Goal: Information Seeking & Learning: Find specific fact

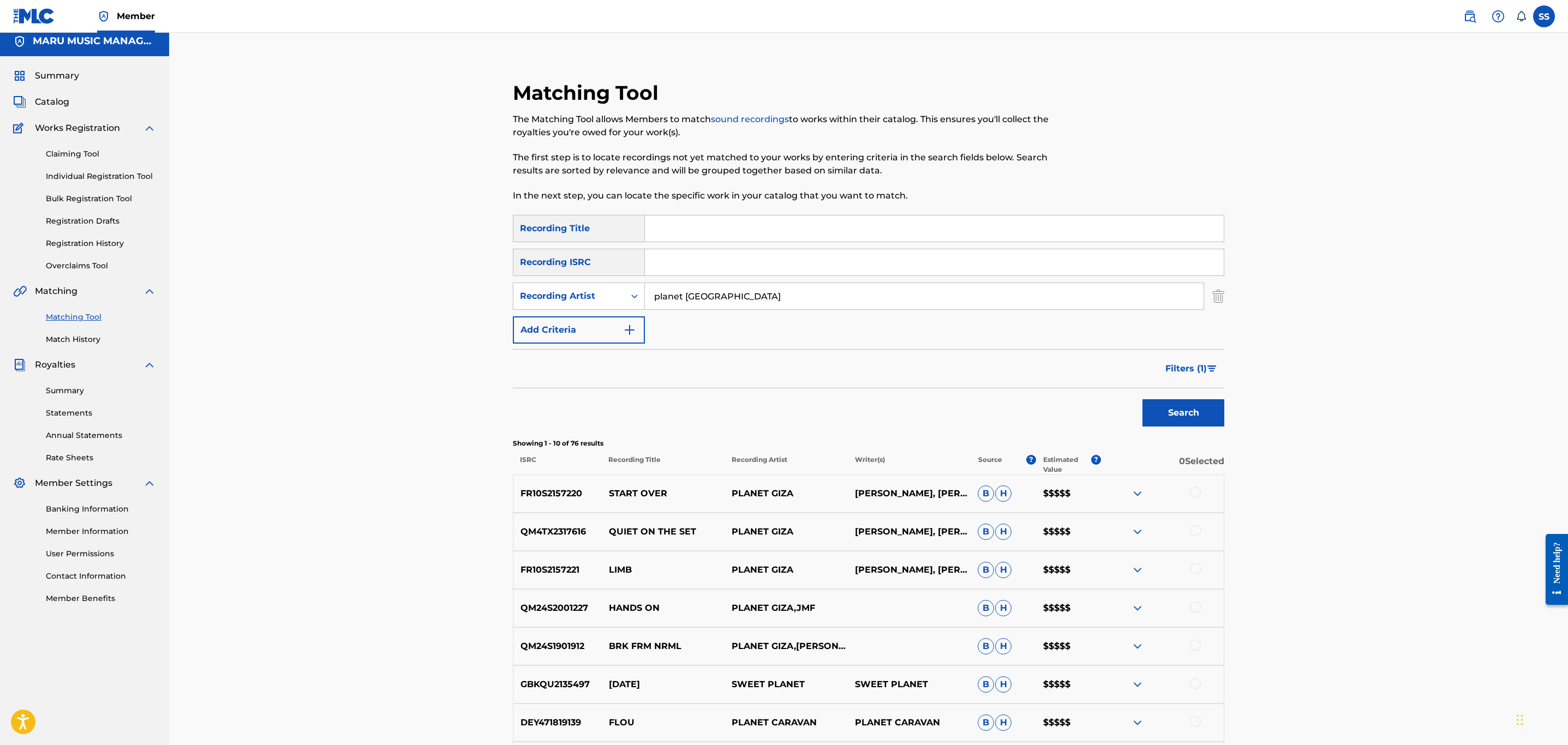
drag, startPoint x: 768, startPoint y: 290, endPoint x: 483, endPoint y: 262, distance: 286.4
click at [483, 262] on div "Matching Tool The Matching Tool allows Members to match sound recordings to wor…" at bounding box center [868, 481] width 1399 height 911
type input "V"
type input "[PERSON_NAME]"
click at [1143, 399] on button "Search" at bounding box center [1183, 413] width 82 height 28
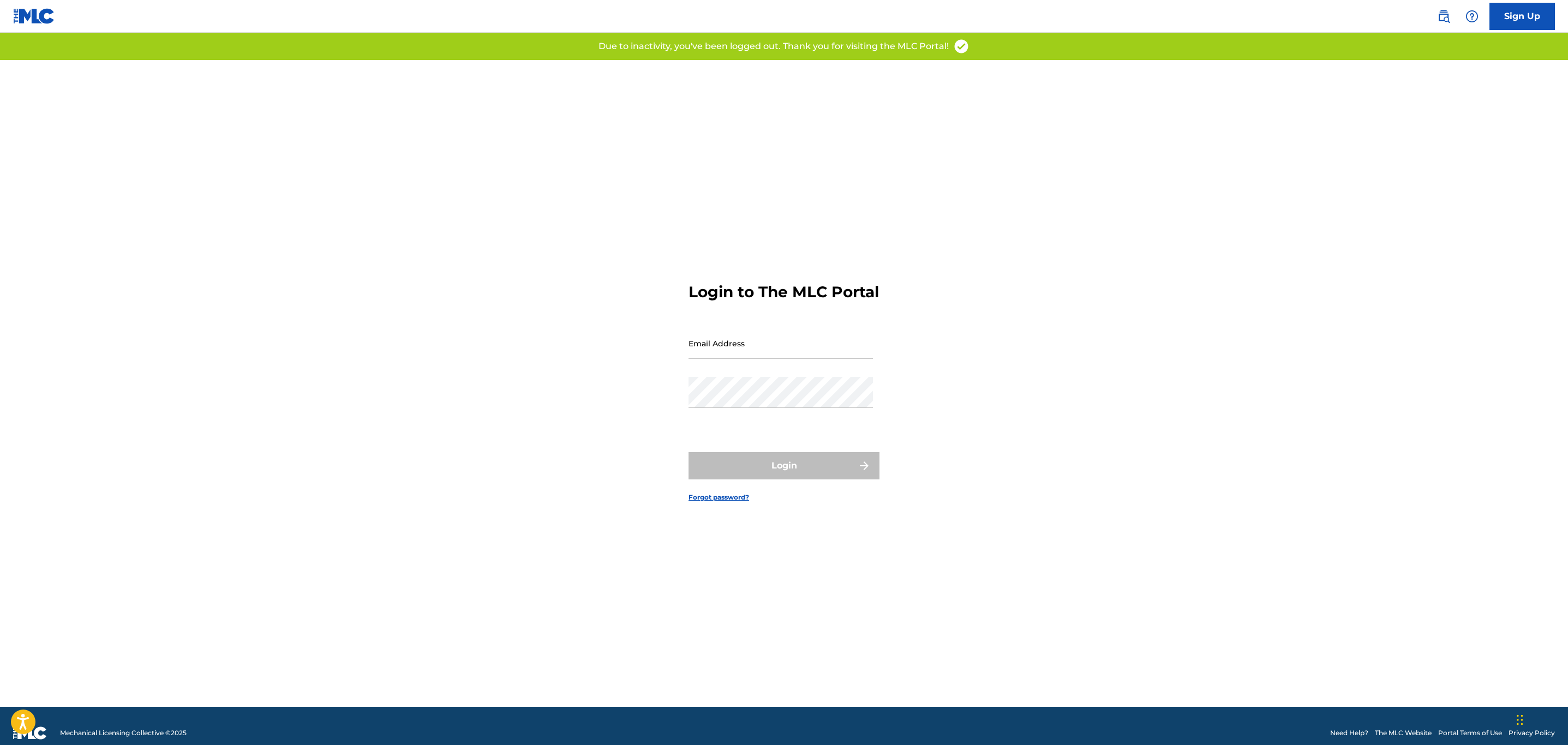
click at [754, 355] on input "Email Address" at bounding box center [780, 343] width 184 height 31
type input "[PERSON_NAME][EMAIL_ADDRESS][DOMAIN_NAME]"
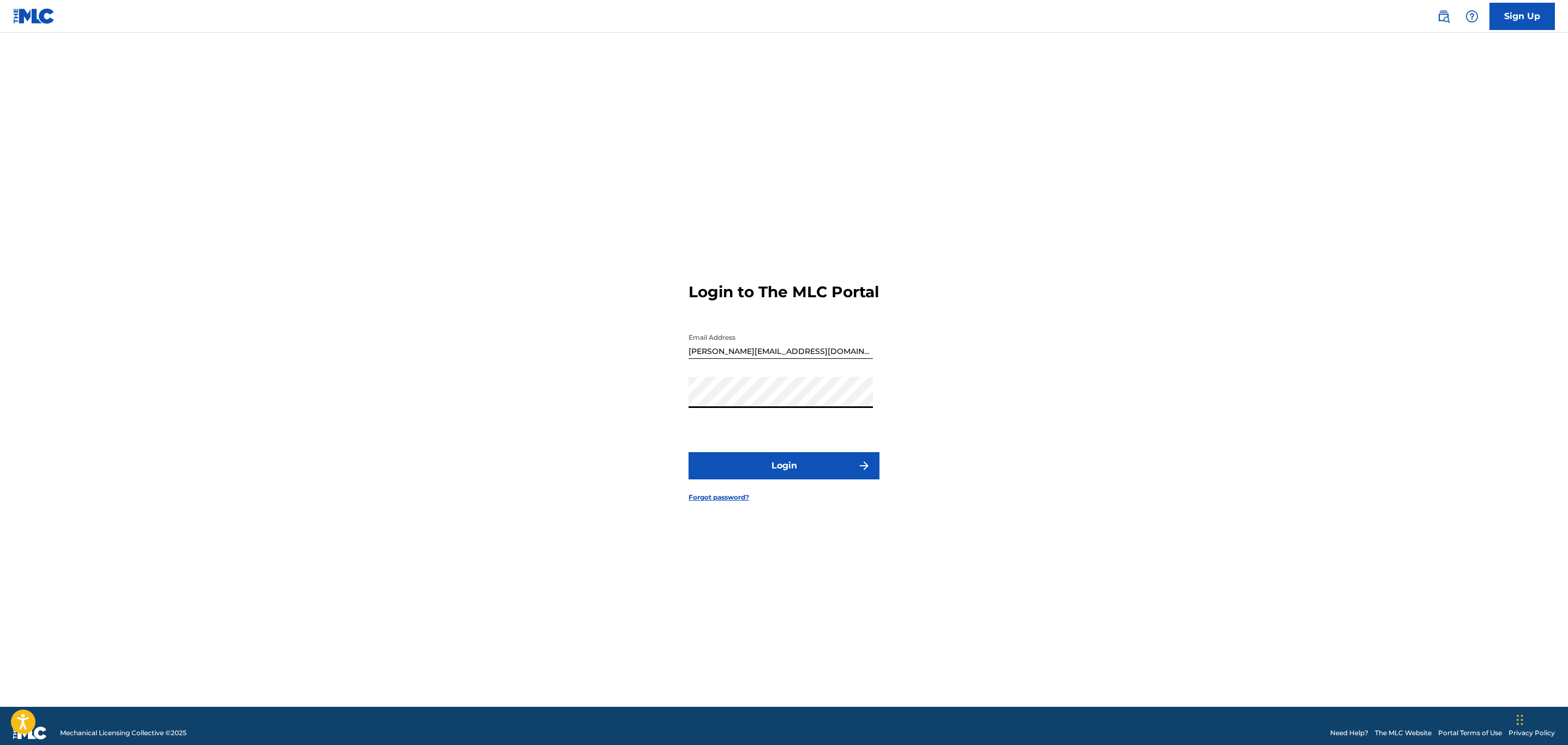
click at [689, 452] on button "Login" at bounding box center [784, 466] width 191 height 28
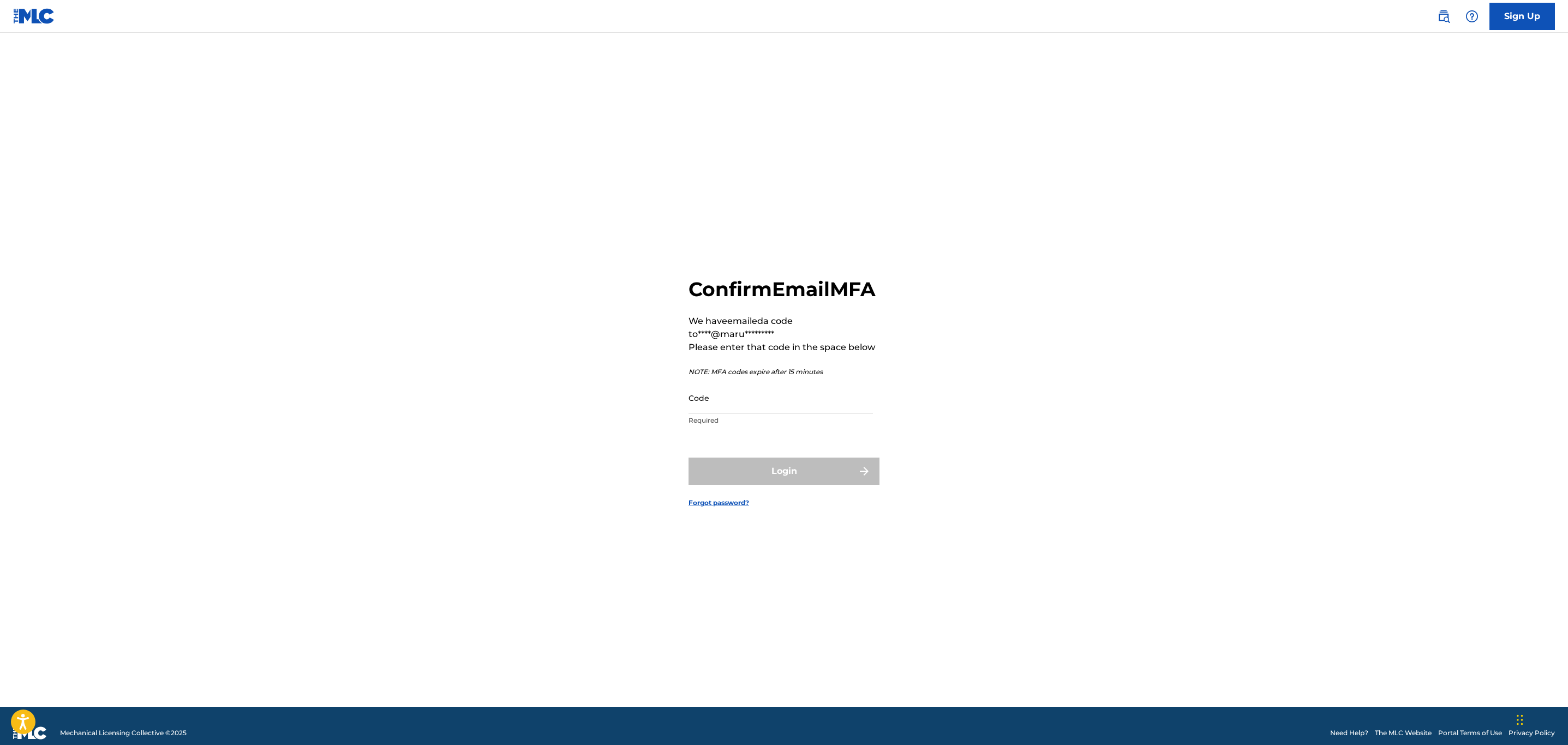
click at [699, 425] on p "Required" at bounding box center [780, 420] width 184 height 10
click at [721, 411] on input "Code" at bounding box center [780, 398] width 184 height 31
paste input "964526"
type input "964526"
click at [718, 476] on button "Login" at bounding box center [784, 472] width 191 height 28
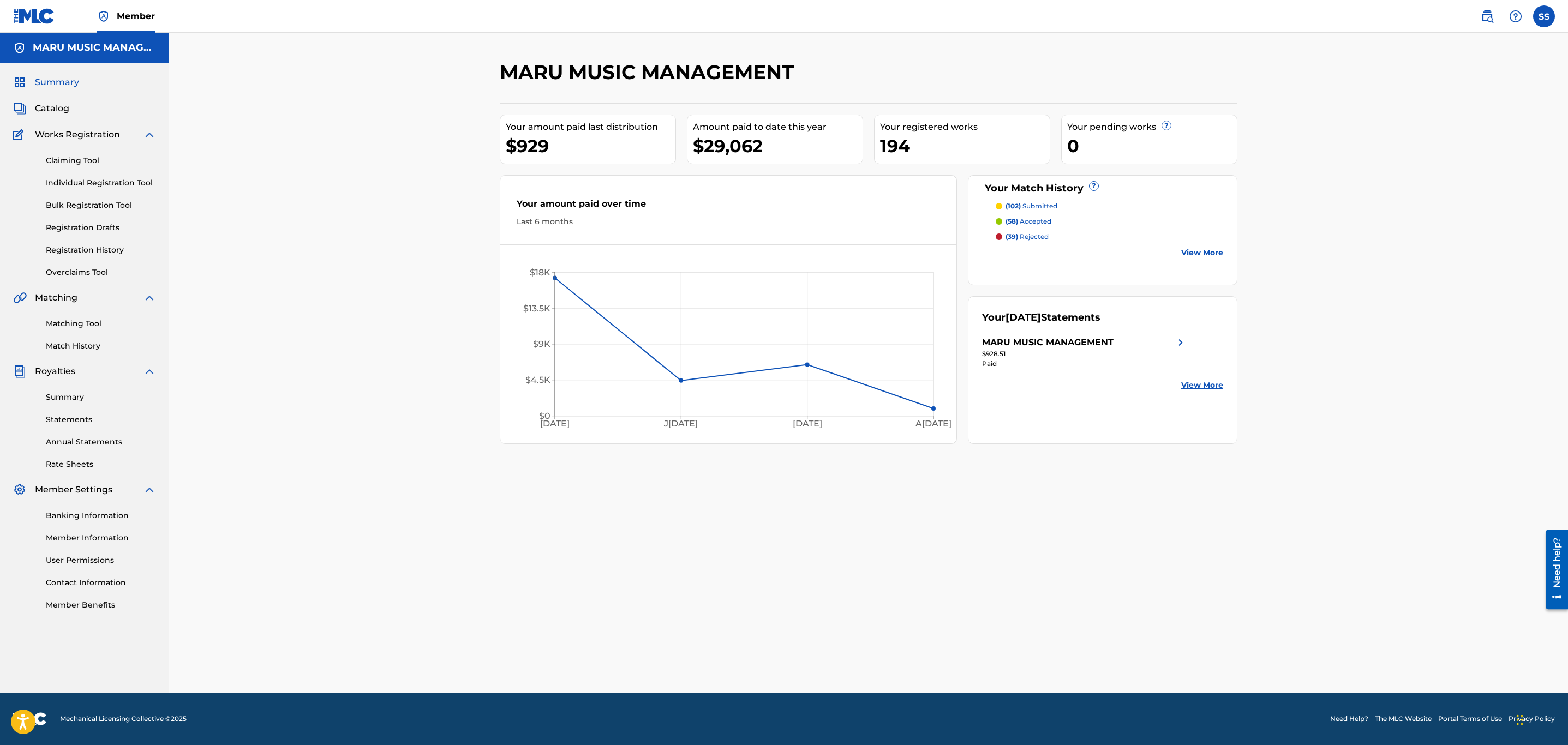
click at [80, 318] on link "Matching Tool" at bounding box center [101, 324] width 110 height 11
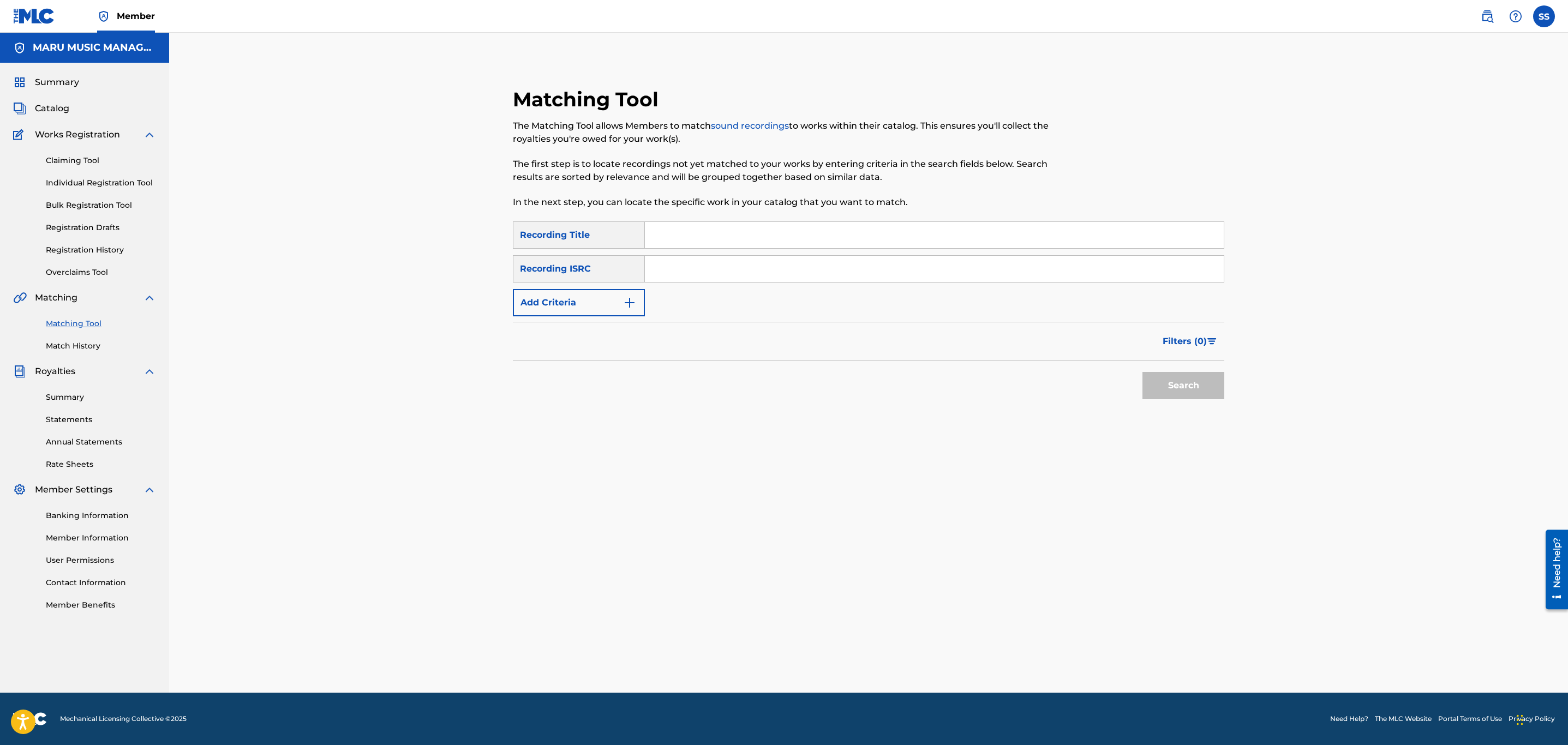
click at [569, 309] on button "Add Criteria" at bounding box center [579, 303] width 132 height 28
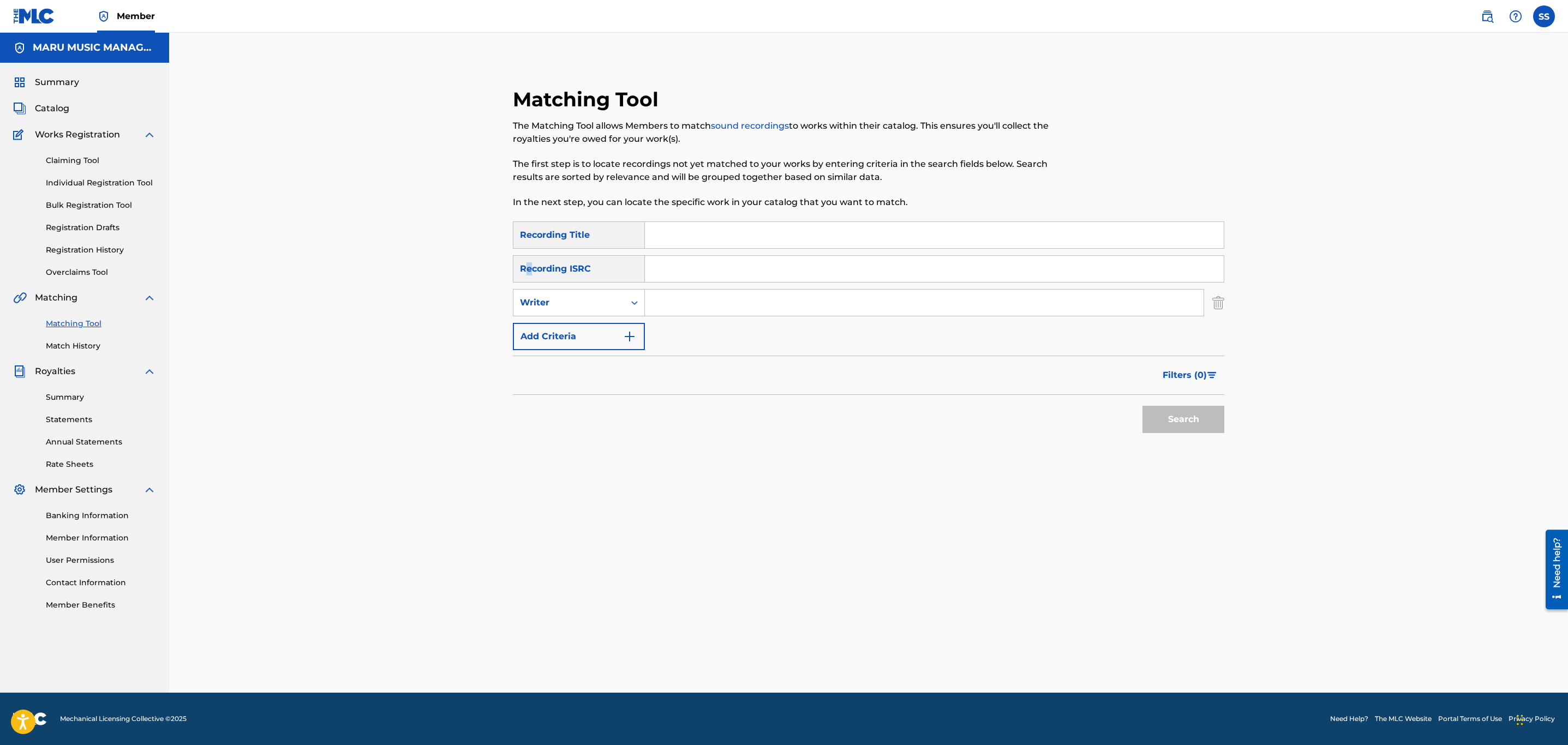
click at [529, 275] on div "Recording ISRC" at bounding box center [579, 269] width 132 height 28
click at [522, 317] on div "SearchWithCriteria0792869c-ade8-40b3-abdb-6915cba727a1 Recording Title SearchWi…" at bounding box center [869, 286] width 711 height 129
drag, startPoint x: 542, startPoint y: 304, endPoint x: 538, endPoint y: 308, distance: 5.7
click at [542, 304] on div "Writer" at bounding box center [568, 303] width 98 height 13
click at [538, 334] on div "Recording Artist" at bounding box center [578, 330] width 131 height 28
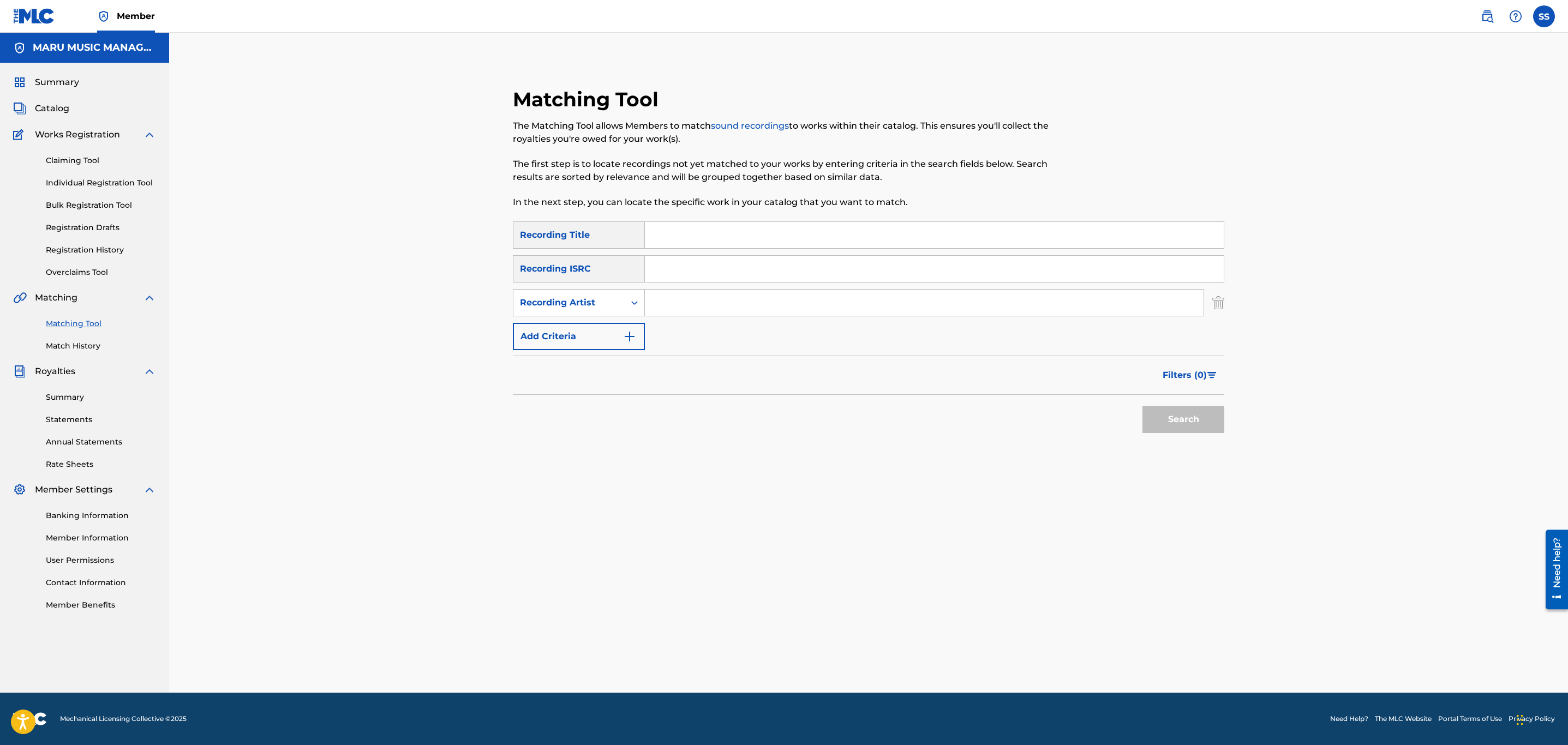
click at [699, 291] on input "Search Form" at bounding box center [924, 303] width 559 height 26
type input "[PERSON_NAME]"
click at [1143, 406] on button "Search" at bounding box center [1183, 420] width 82 height 28
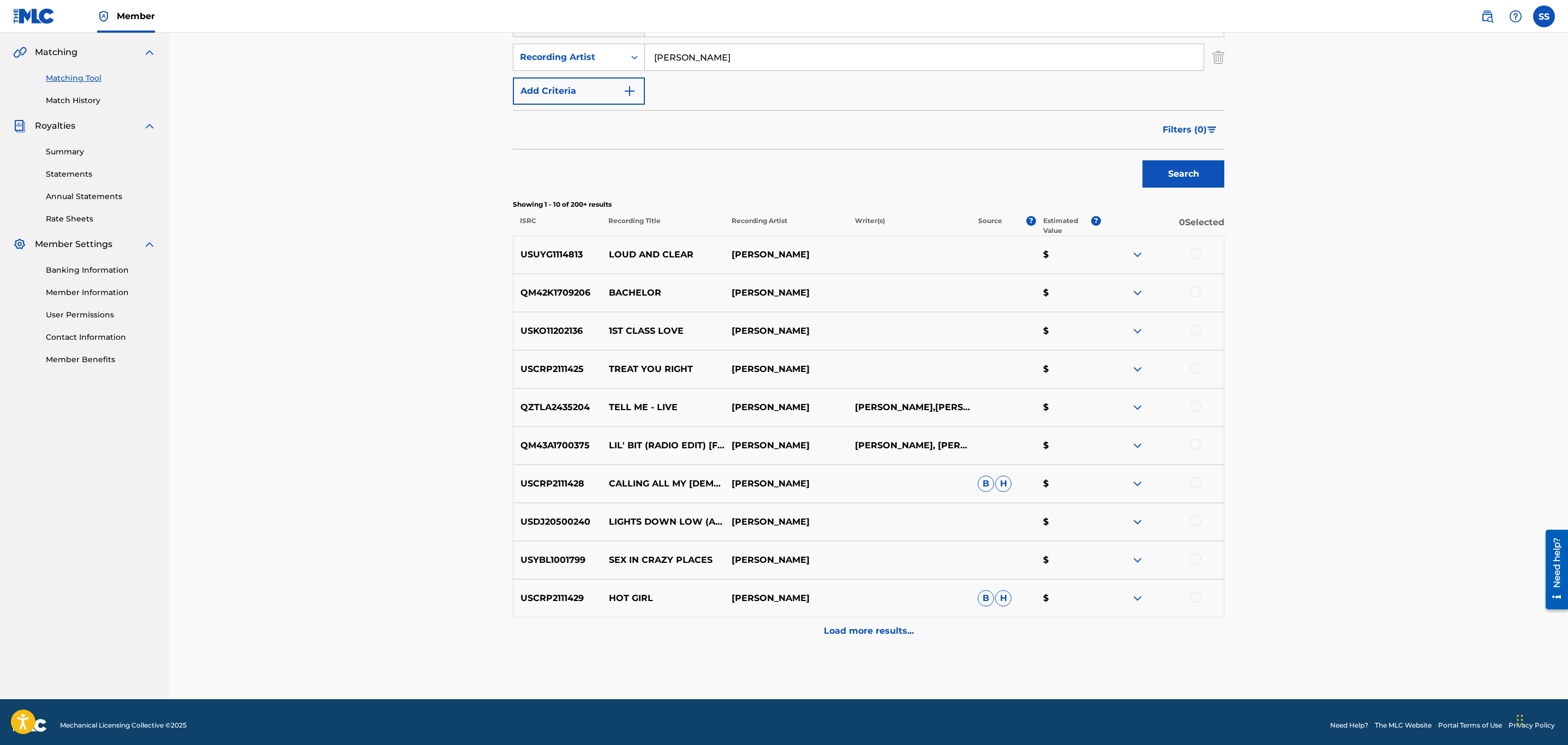
click at [1188, 133] on span "Filters ( 0 )" at bounding box center [1185, 130] width 44 height 13
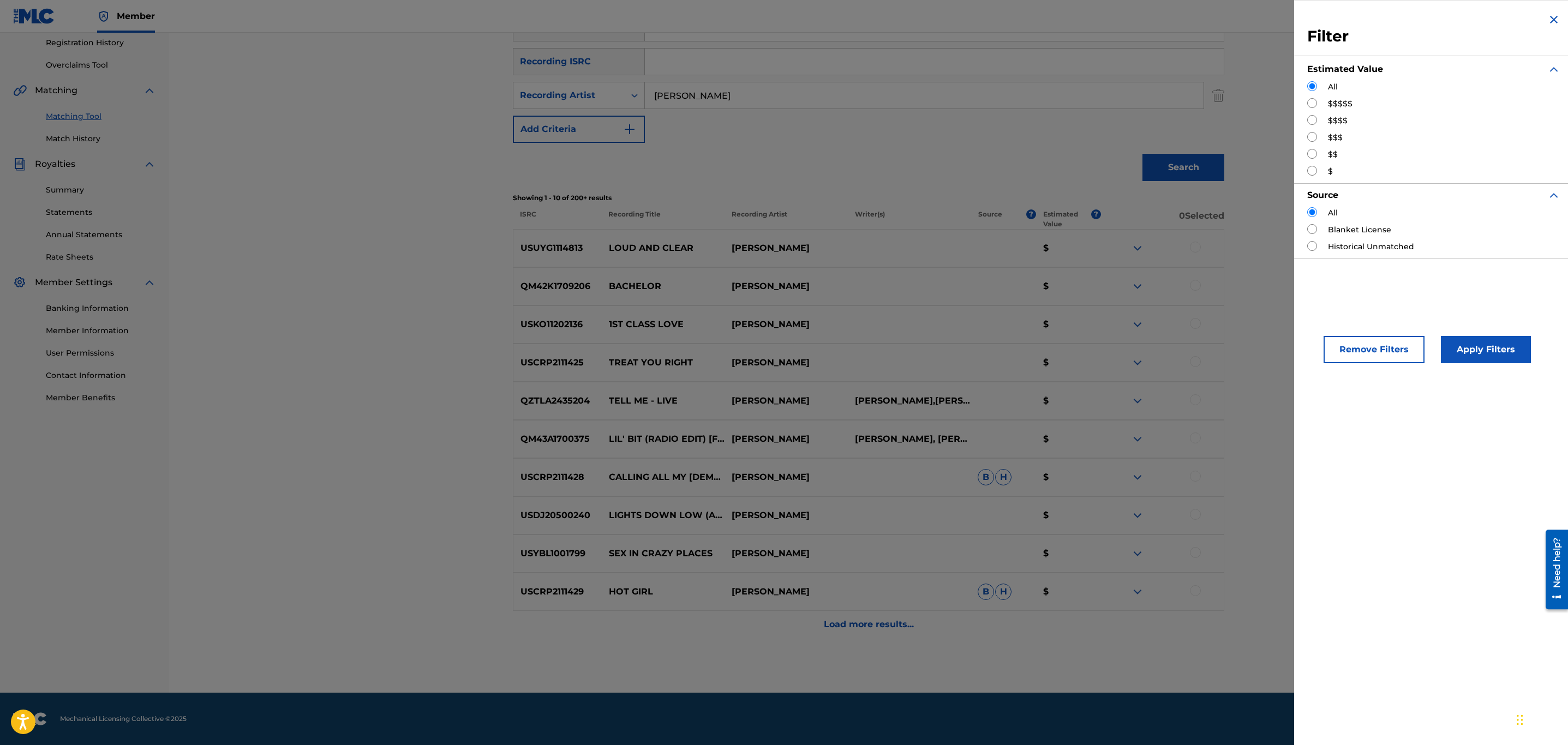
scroll to position [207, 0]
click at [1315, 103] on input "Search Form" at bounding box center [1312, 103] width 10 height 10
radio input "true"
click at [1505, 349] on button "Apply Filters" at bounding box center [1485, 350] width 90 height 28
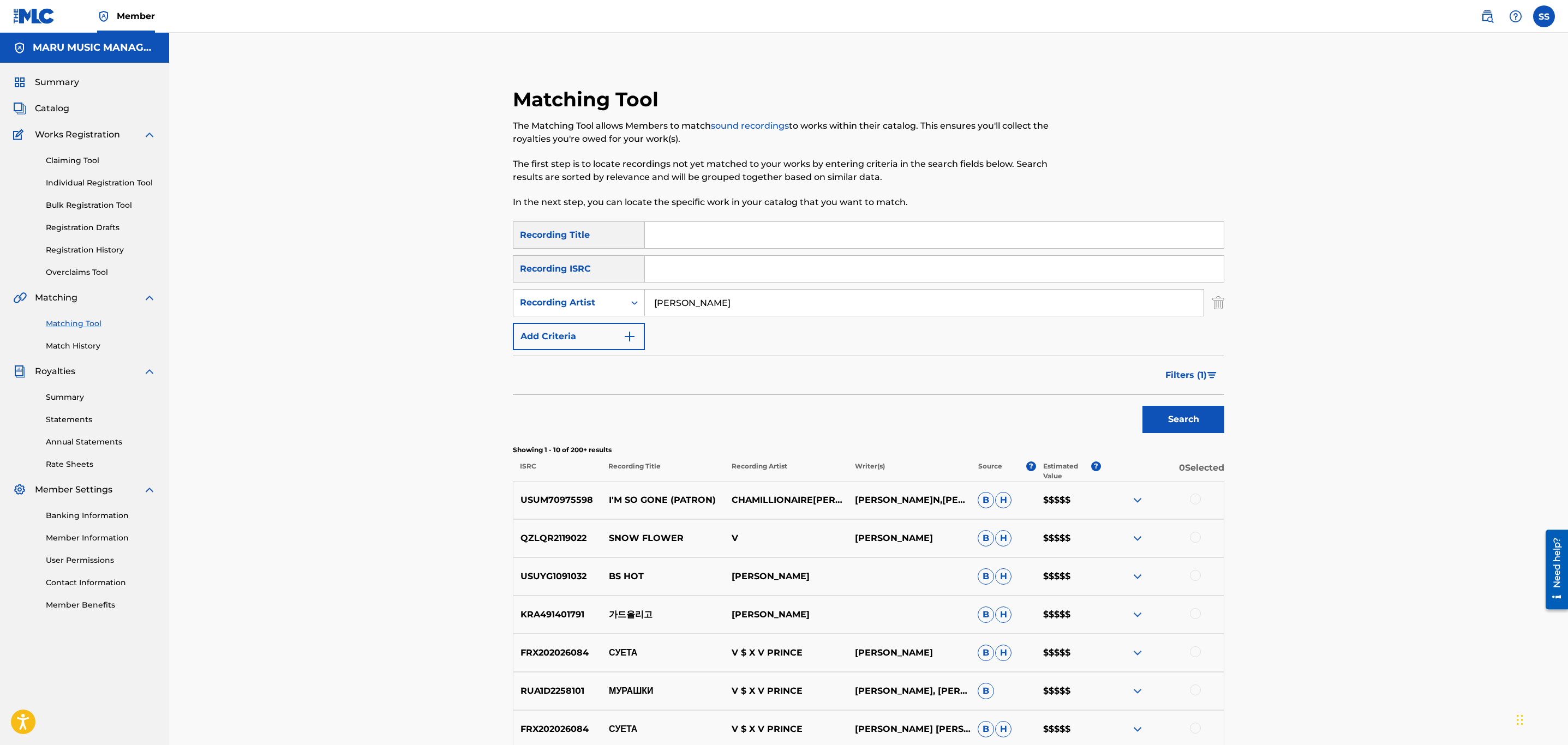
drag, startPoint x: 752, startPoint y: 304, endPoint x: 450, endPoint y: 291, distance: 302.3
click at [450, 291] on div "Matching Tool The Matching Tool allows Members to match sound recordings to wor…" at bounding box center [868, 488] width 1399 height 911
click at [1143, 406] on button "Search" at bounding box center [1183, 420] width 82 height 28
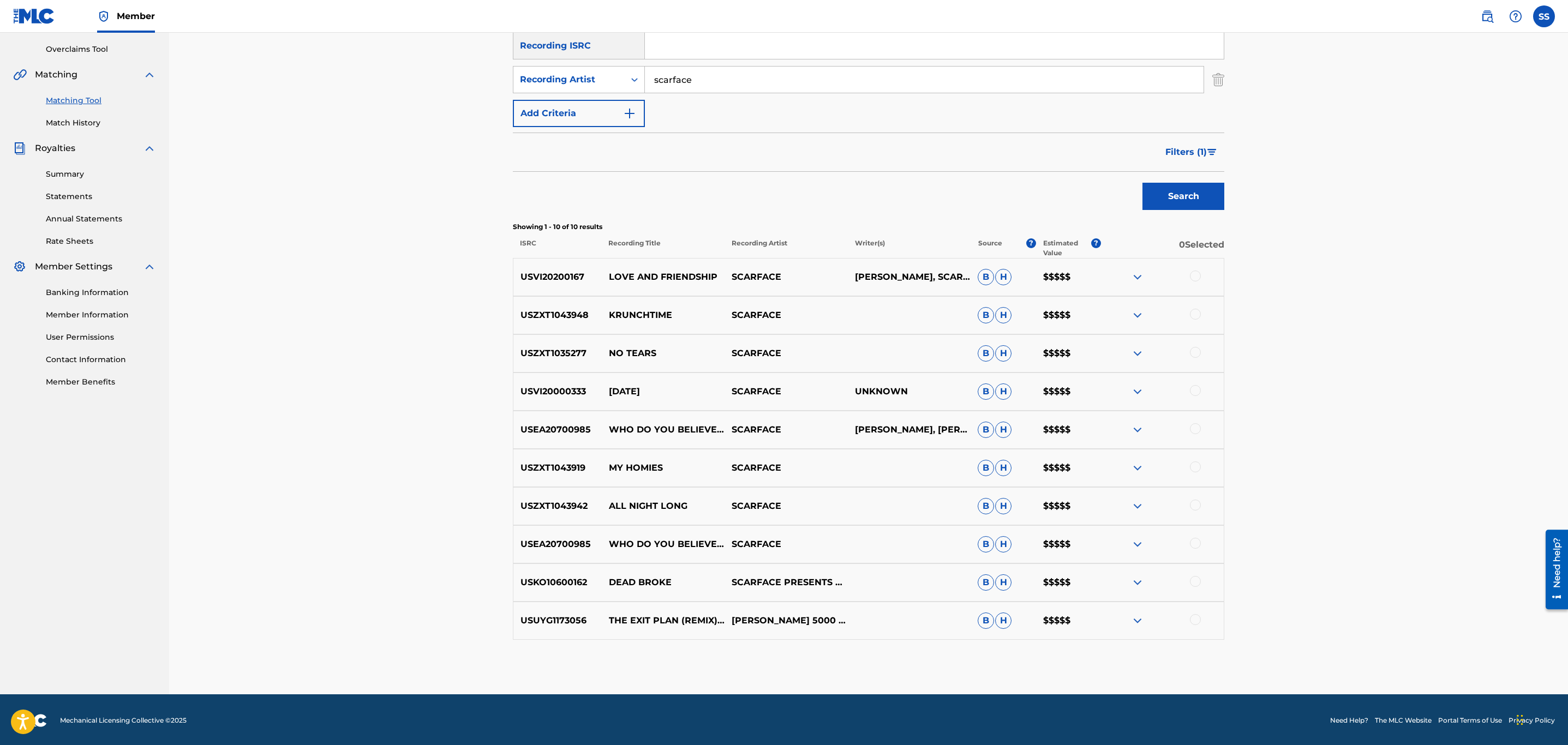
scroll to position [225, 0]
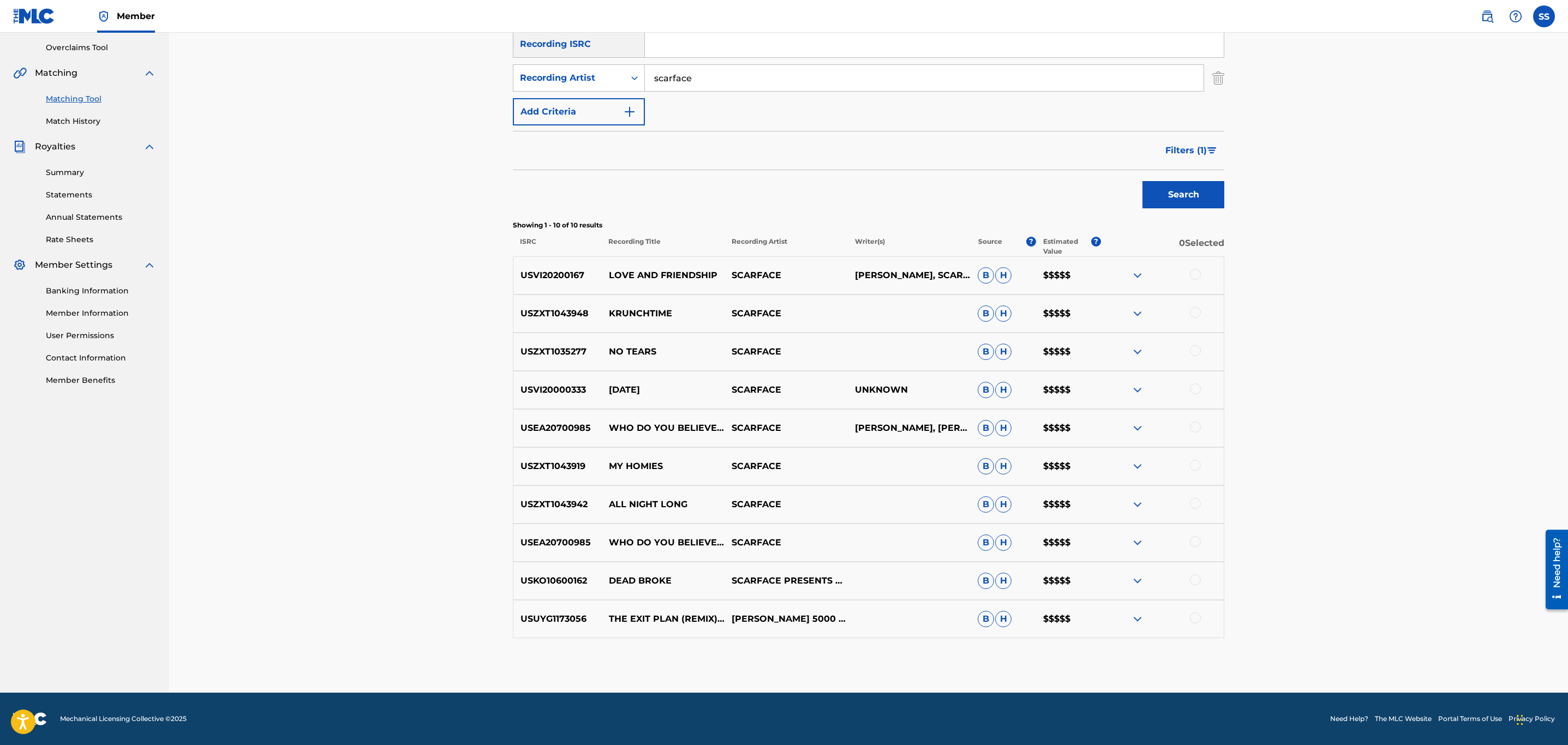
drag, startPoint x: 749, startPoint y: 67, endPoint x: 434, endPoint y: 69, distance: 315.0
click at [434, 69] on div "Matching Tool The Matching Tool allows Members to match sound recordings to wor…" at bounding box center [868, 250] width 1399 height 885
click at [1143, 181] on button "Search" at bounding box center [1183, 195] width 82 height 28
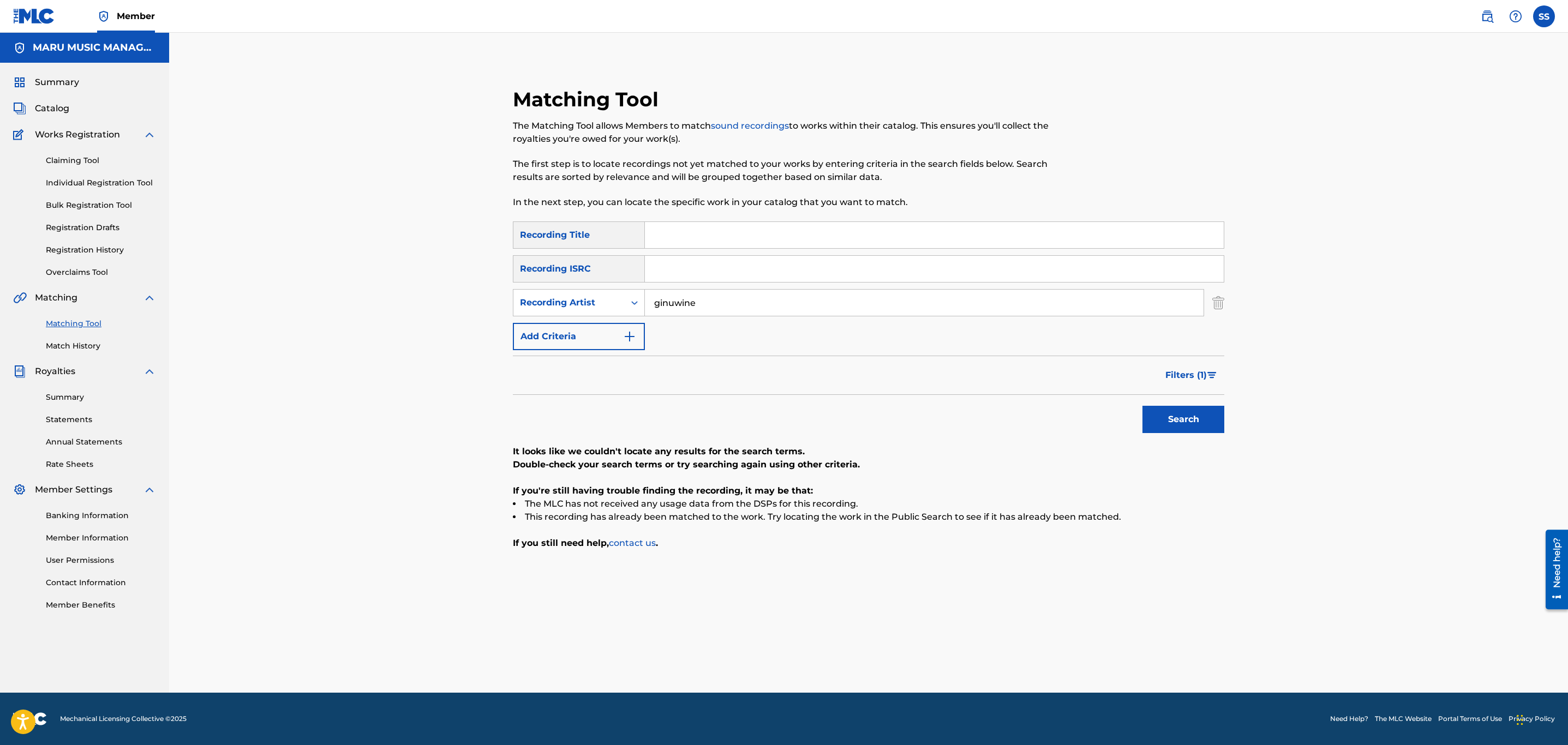
click at [1143, 406] on button "Search" at bounding box center [1183, 420] width 82 height 28
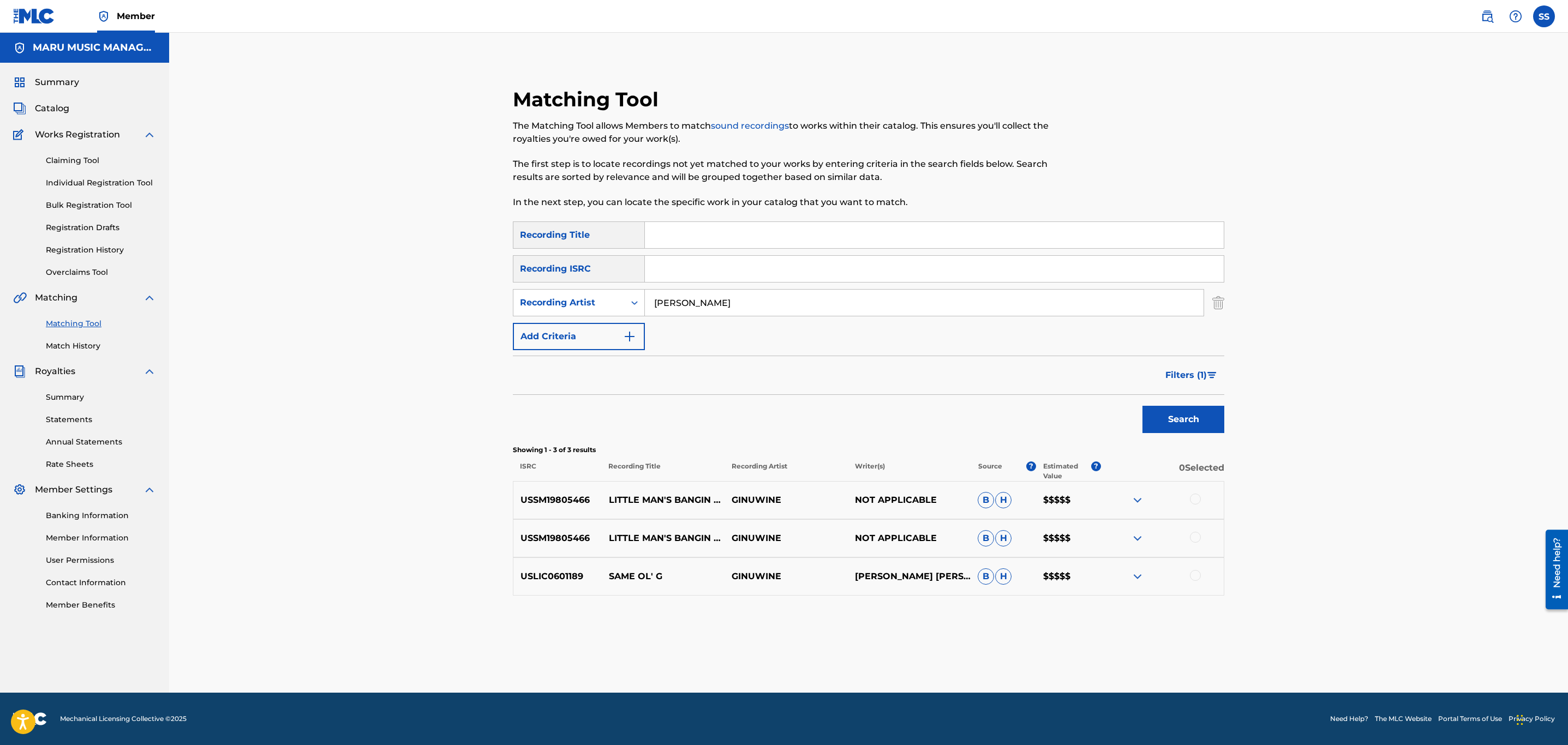
click at [1143, 406] on button "Search" at bounding box center [1183, 420] width 82 height 28
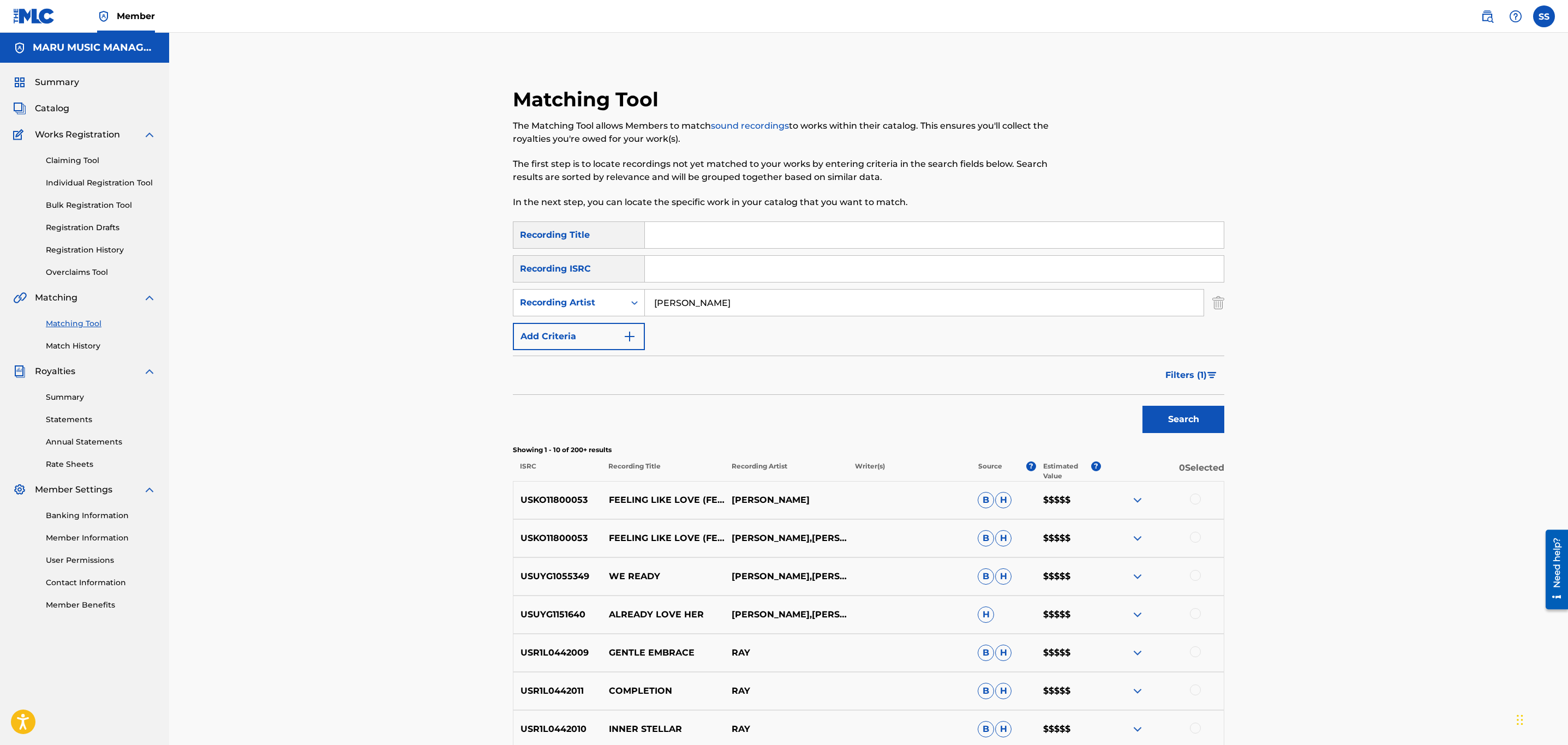
click at [1143, 406] on button "Search" at bounding box center [1183, 420] width 82 height 28
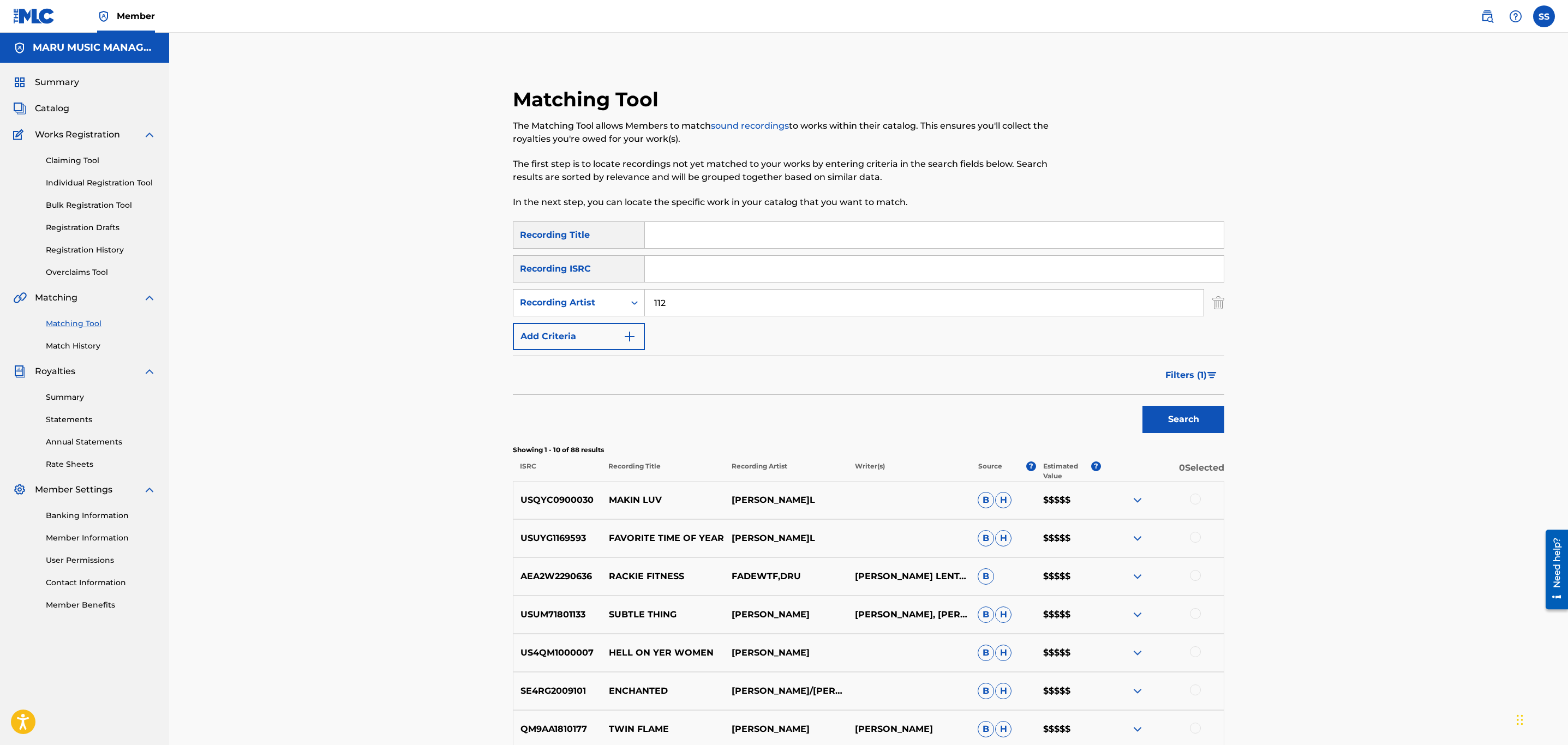
click at [1143, 406] on button "Search" at bounding box center [1183, 420] width 82 height 28
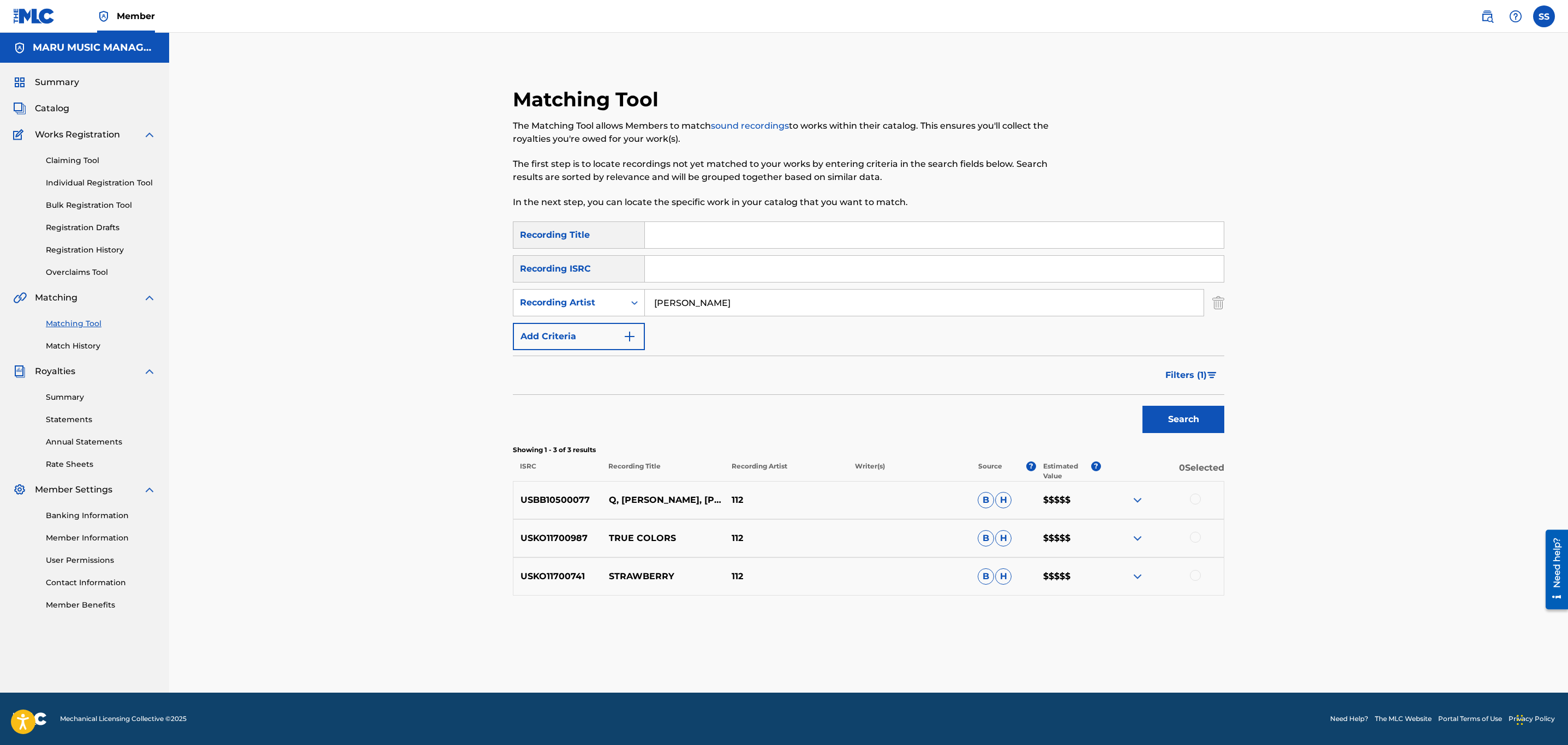
click at [1143, 406] on button "Search" at bounding box center [1183, 420] width 82 height 28
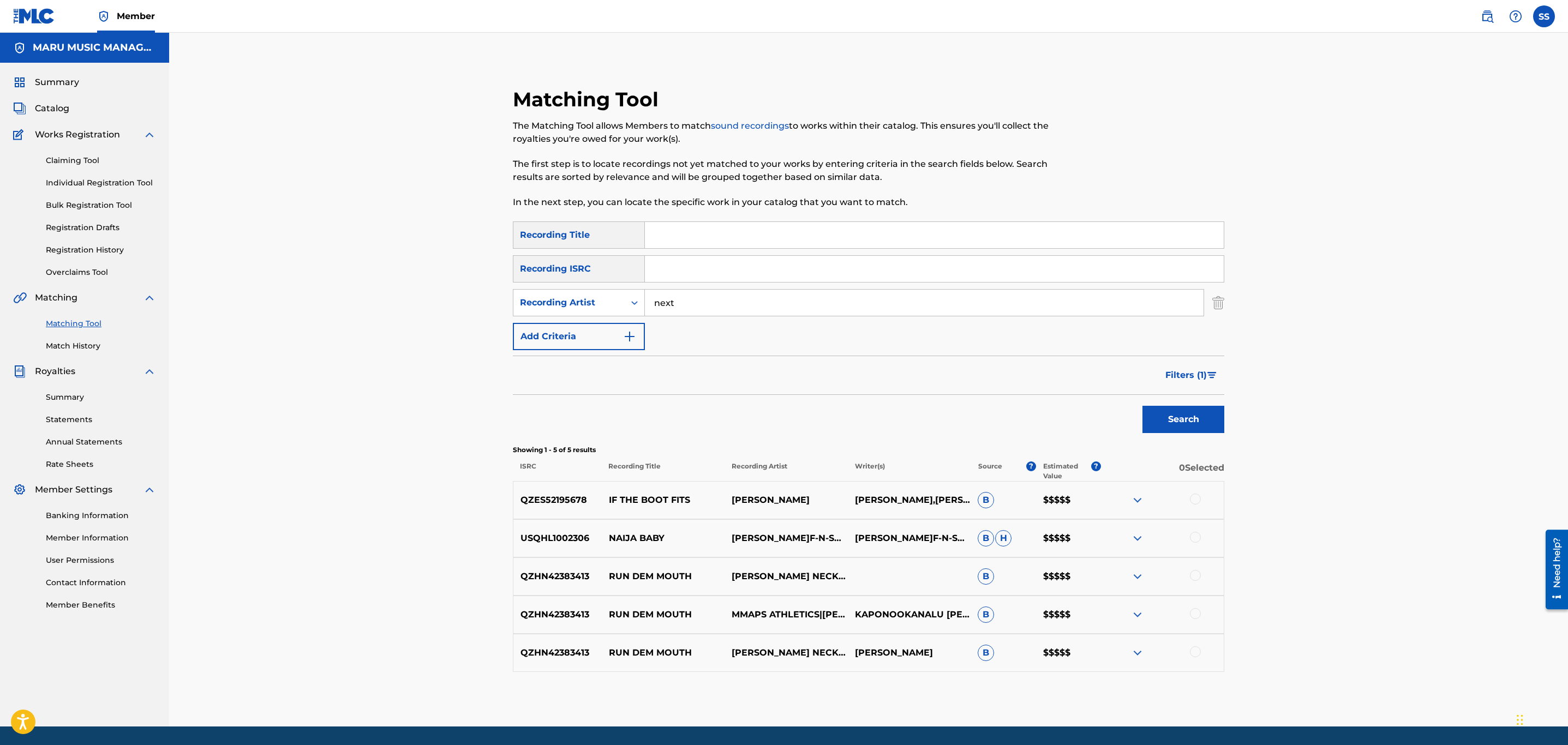
click at [1143, 406] on button "Search" at bounding box center [1183, 420] width 82 height 28
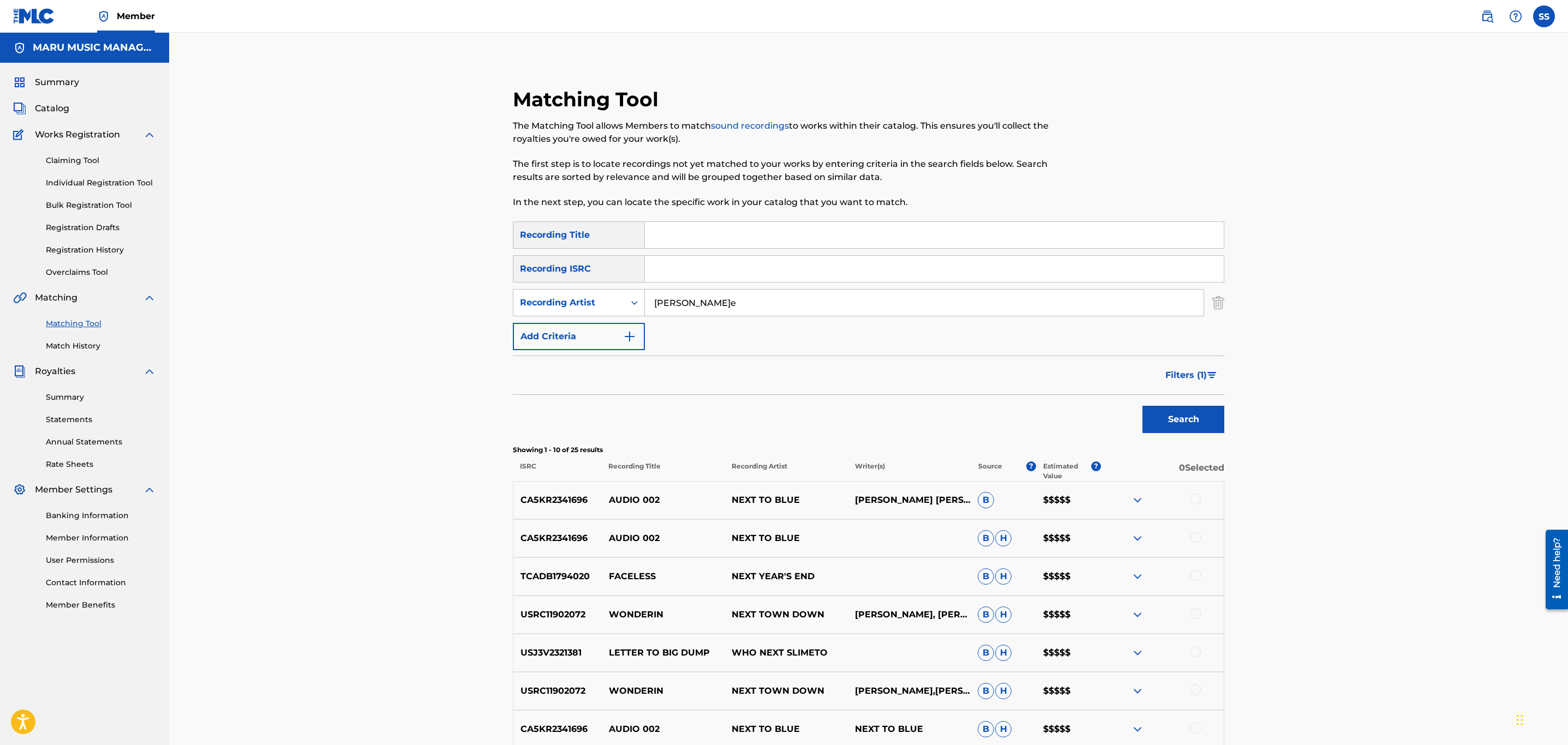
click at [1143, 406] on button "Search" at bounding box center [1183, 420] width 82 height 28
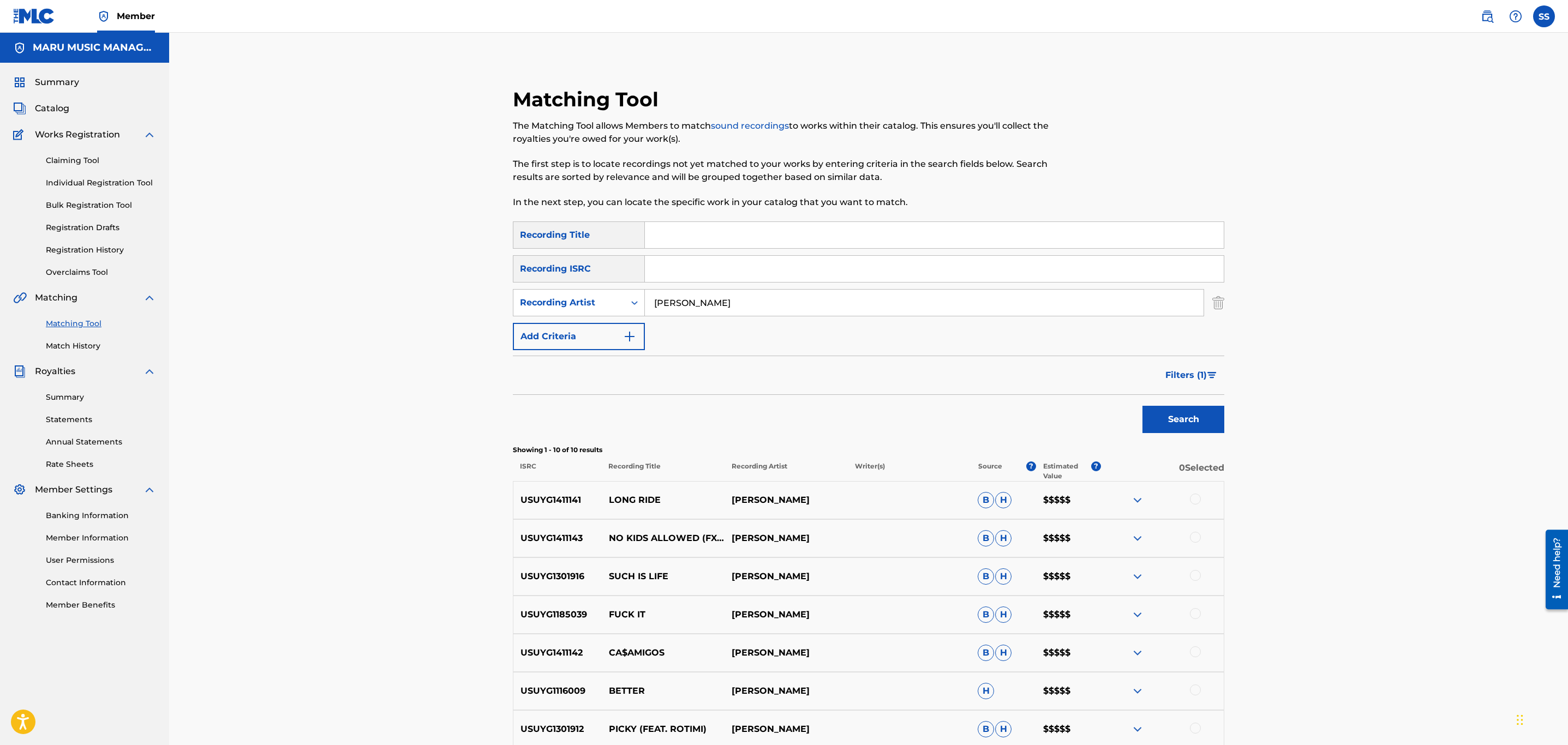
click at [1143, 406] on button "Search" at bounding box center [1183, 420] width 82 height 28
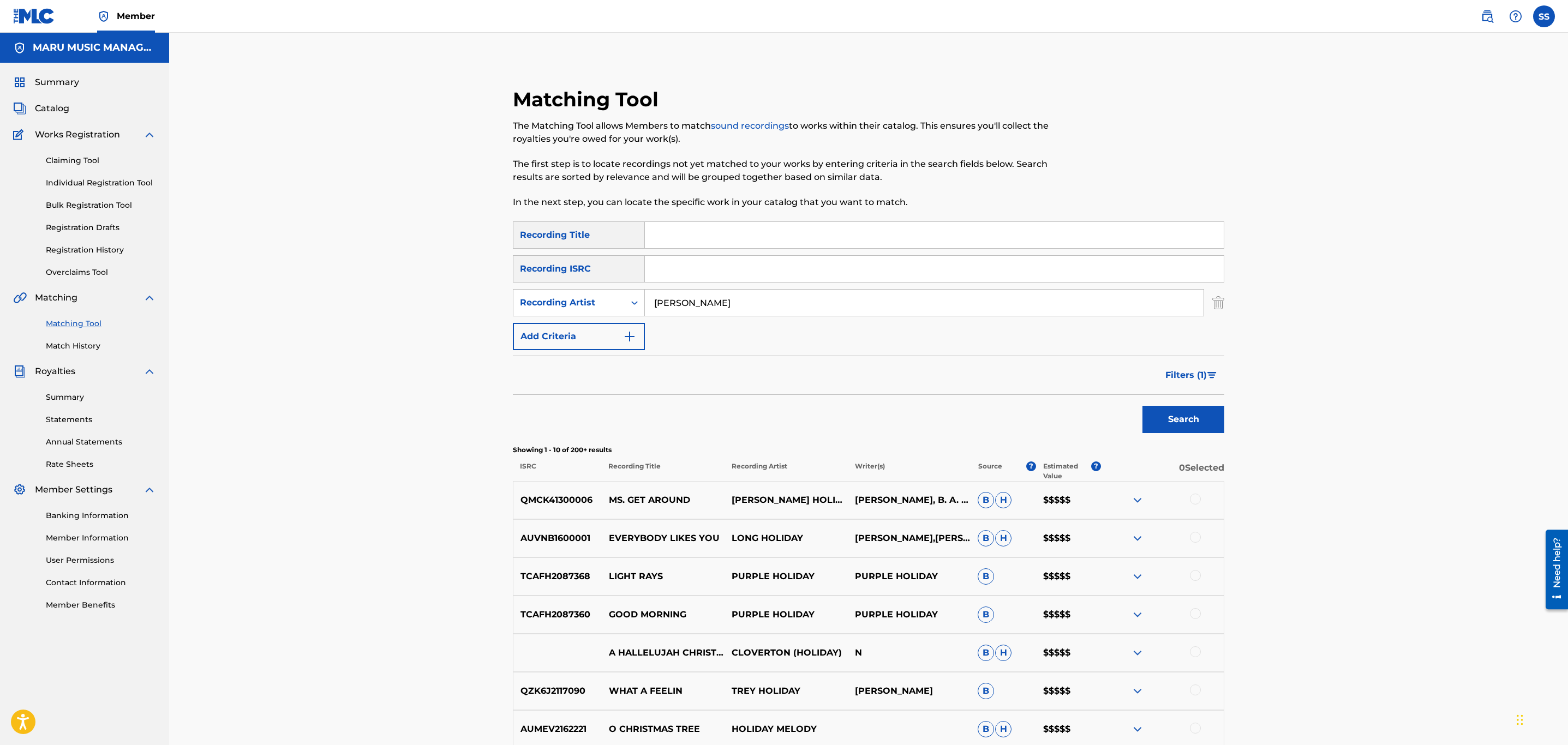
click at [1143, 406] on button "Search" at bounding box center [1183, 420] width 82 height 28
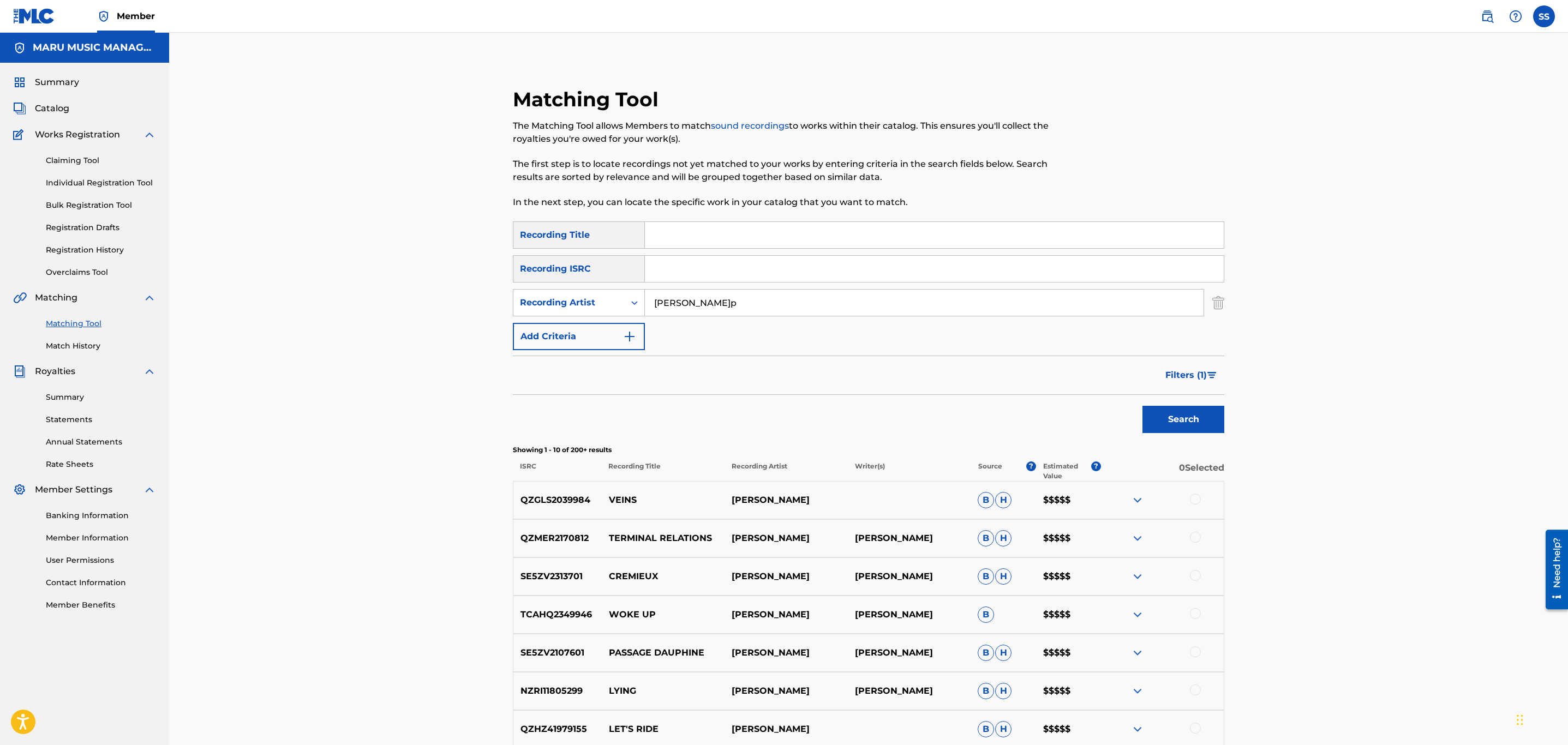
type input "pleasure p"
click at [1143, 406] on button "Search" at bounding box center [1183, 420] width 82 height 28
click at [36, 84] on span "Summary" at bounding box center [57, 82] width 44 height 13
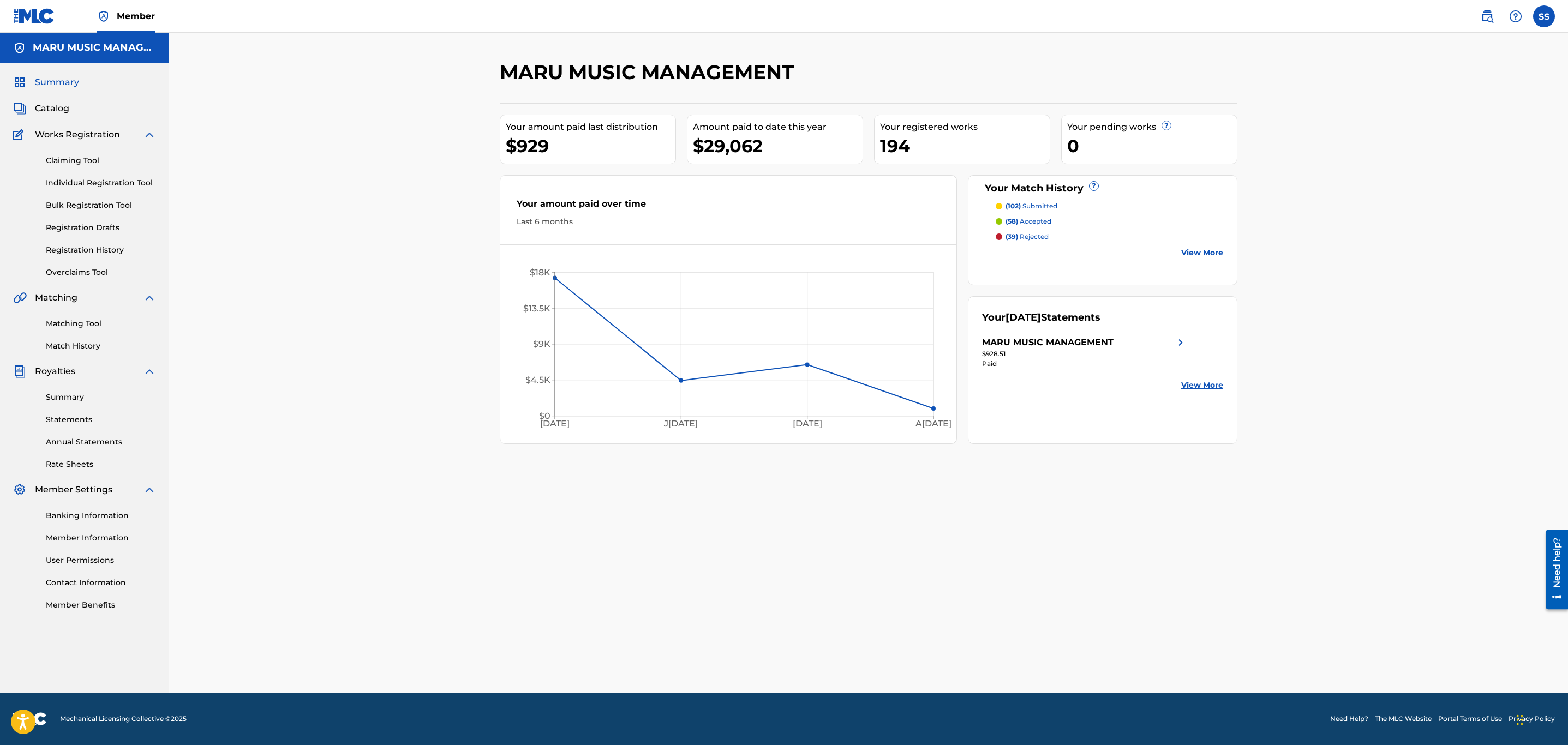
click at [97, 321] on link "Matching Tool" at bounding box center [101, 324] width 110 height 11
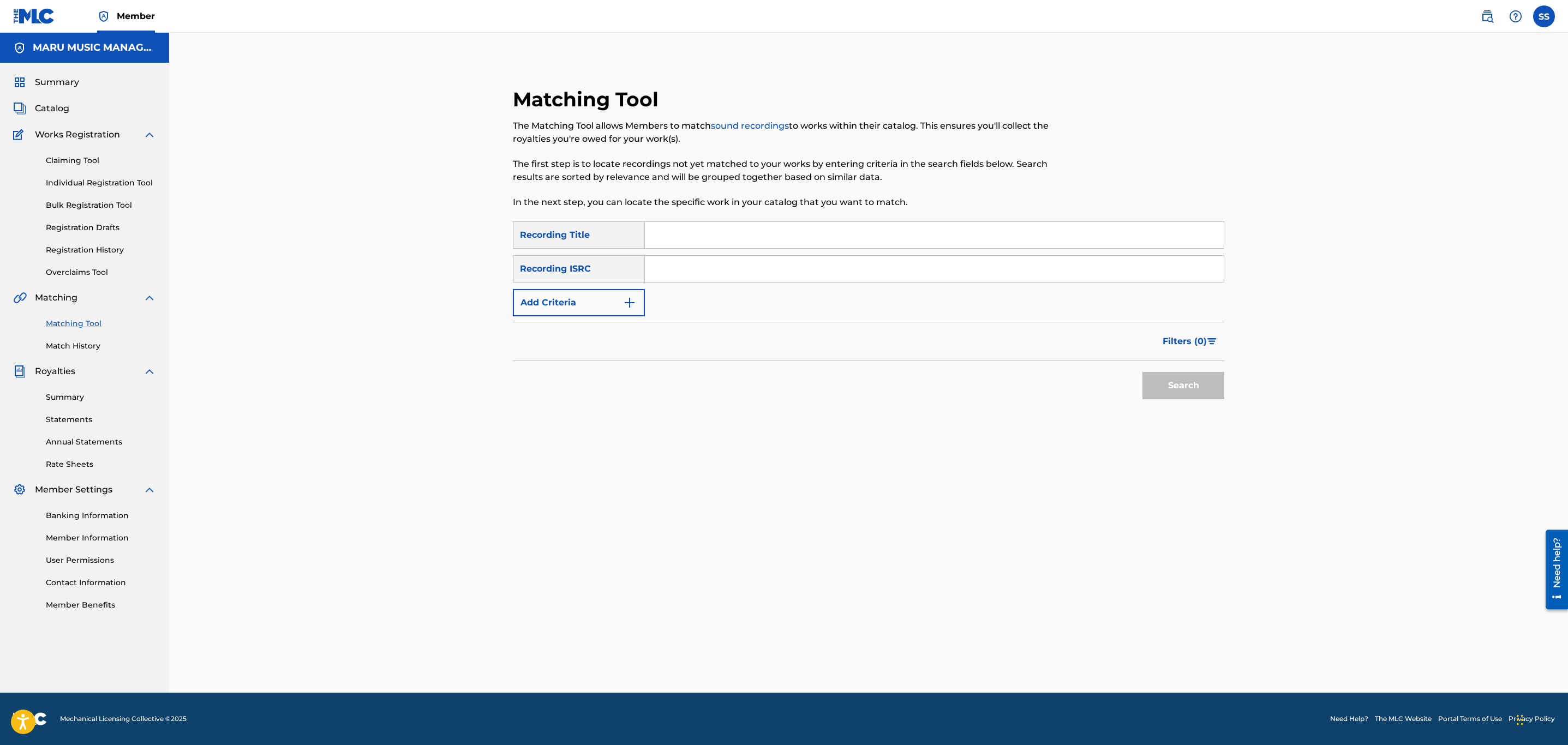
click at [572, 298] on button "Add Criteria" at bounding box center [579, 303] width 132 height 28
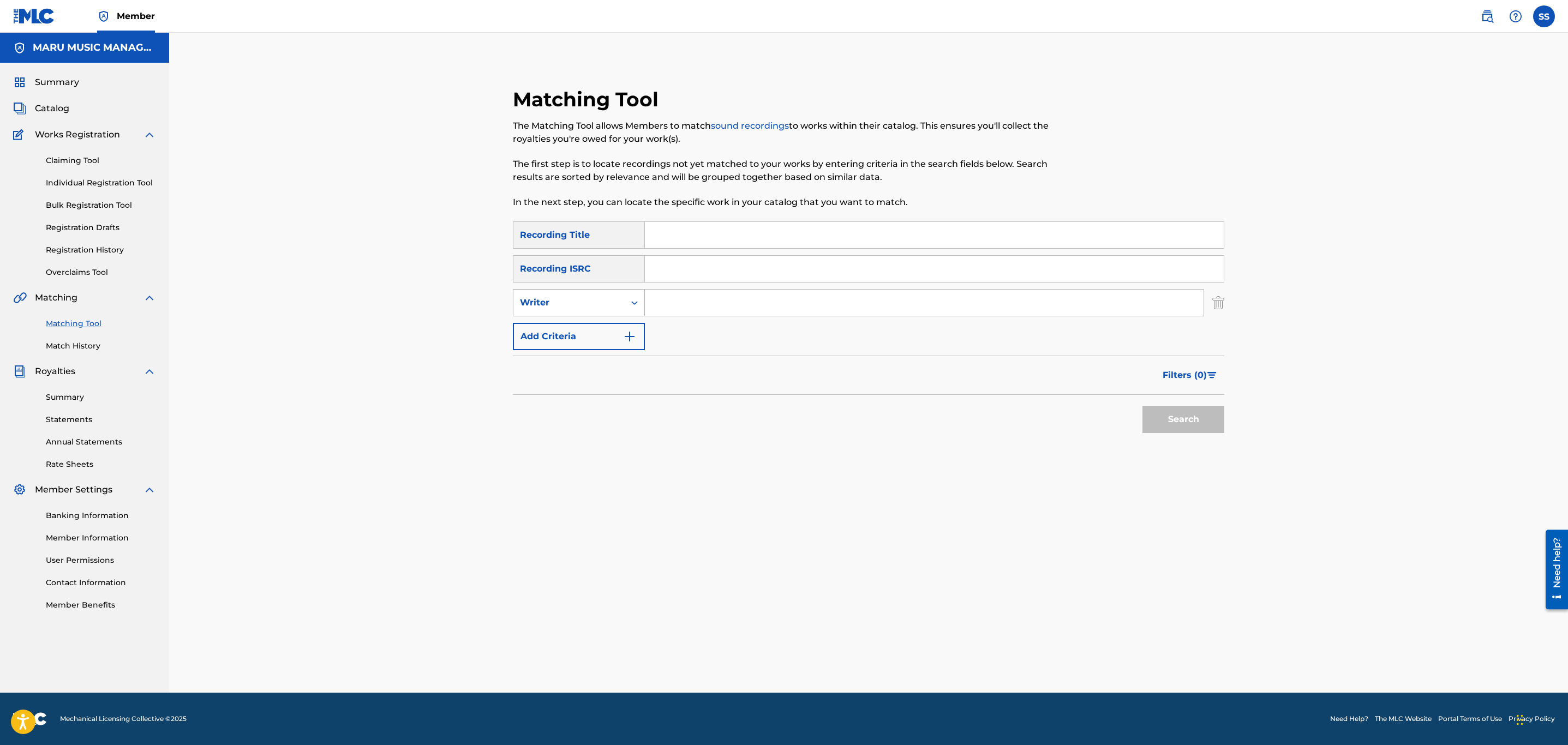
click at [599, 299] on div "Writer" at bounding box center [568, 303] width 98 height 13
click at [577, 334] on div "Recording Artist" at bounding box center [578, 330] width 131 height 28
click at [727, 305] on input "Search Form" at bounding box center [924, 303] width 559 height 26
type input "sammie"
click at [1143, 406] on button "Search" at bounding box center [1183, 420] width 82 height 28
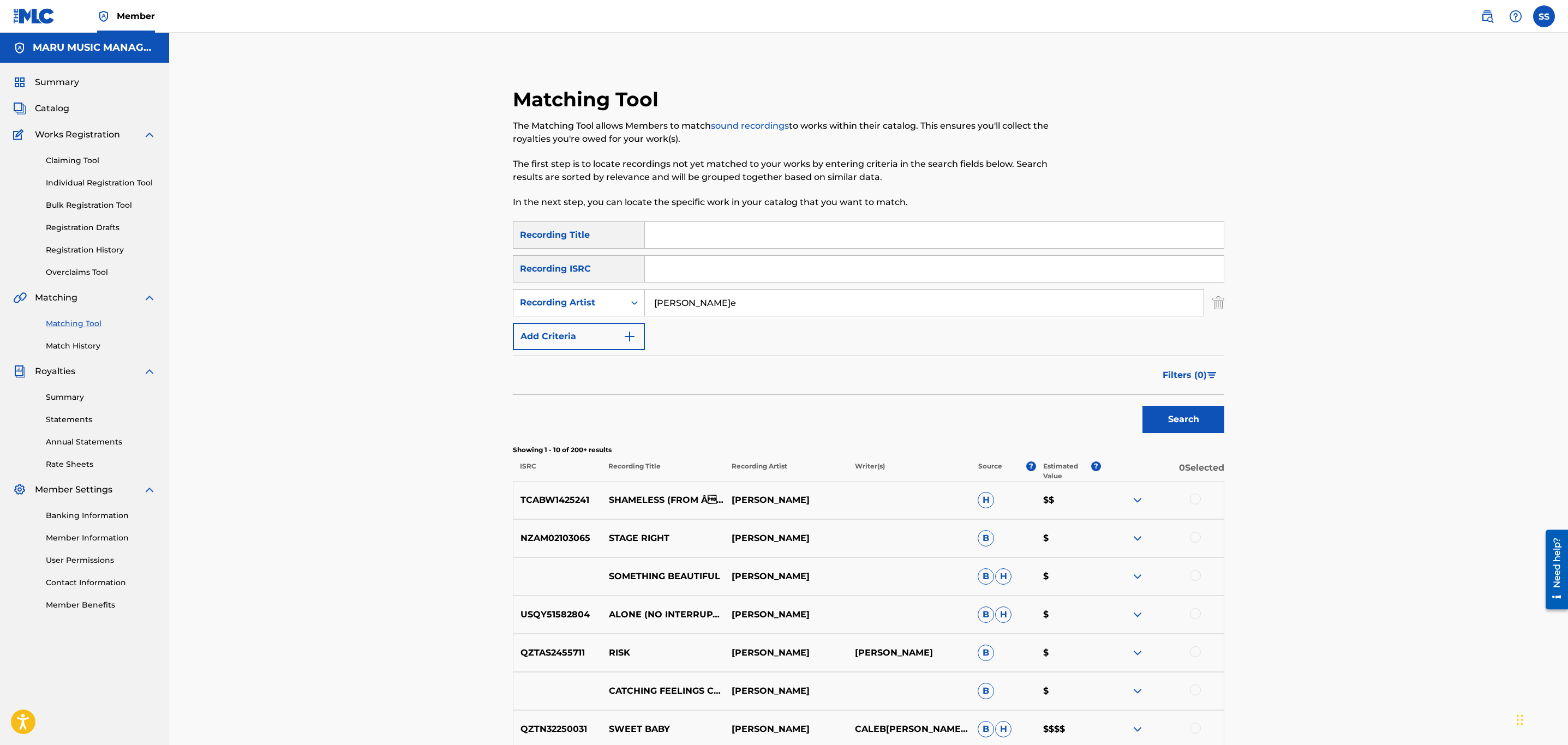
click at [1203, 381] on button "Filters ( 0 )" at bounding box center [1190, 375] width 68 height 28
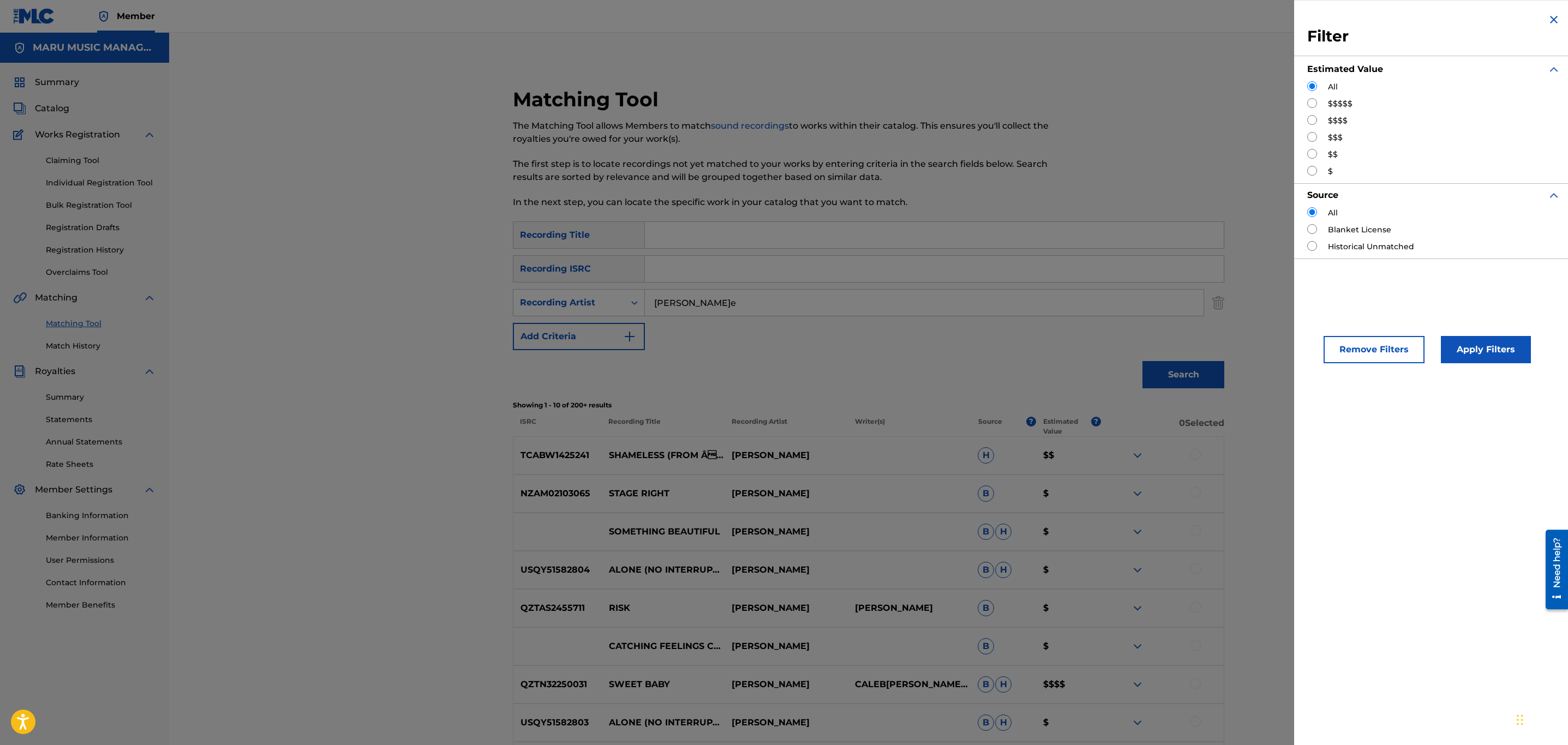
click at [1311, 103] on input "Search Form" at bounding box center [1312, 103] width 10 height 10
radio input "true"
click at [1462, 334] on div "Apply Filters" at bounding box center [1469, 347] width 90 height 32
click at [1467, 349] on button "Apply Filters" at bounding box center [1485, 350] width 90 height 28
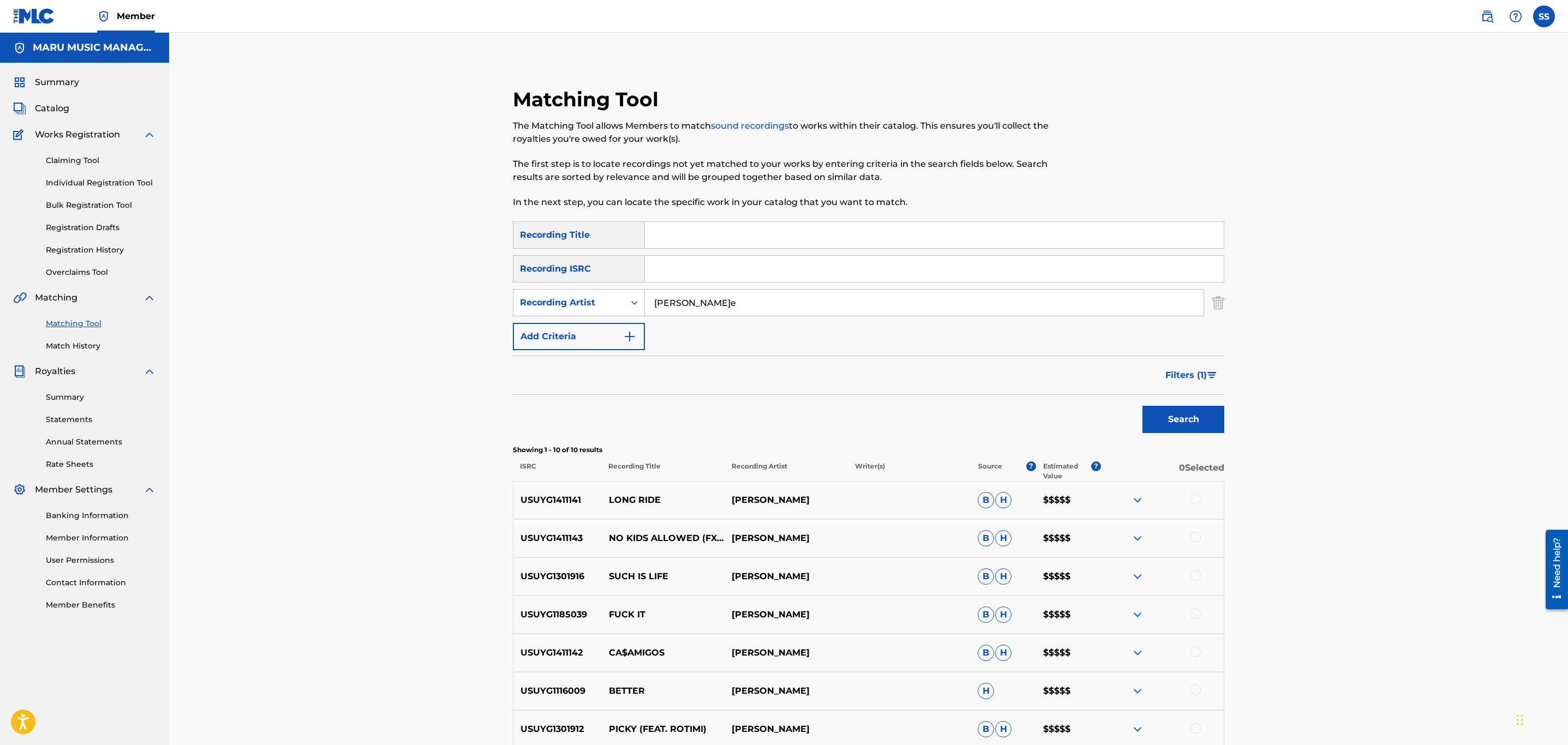
click at [689, 234] on input "Search Form" at bounding box center [934, 235] width 579 height 26
type input "t"
type input "tsunami"
click at [1143, 406] on button "Search" at bounding box center [1183, 420] width 82 height 28
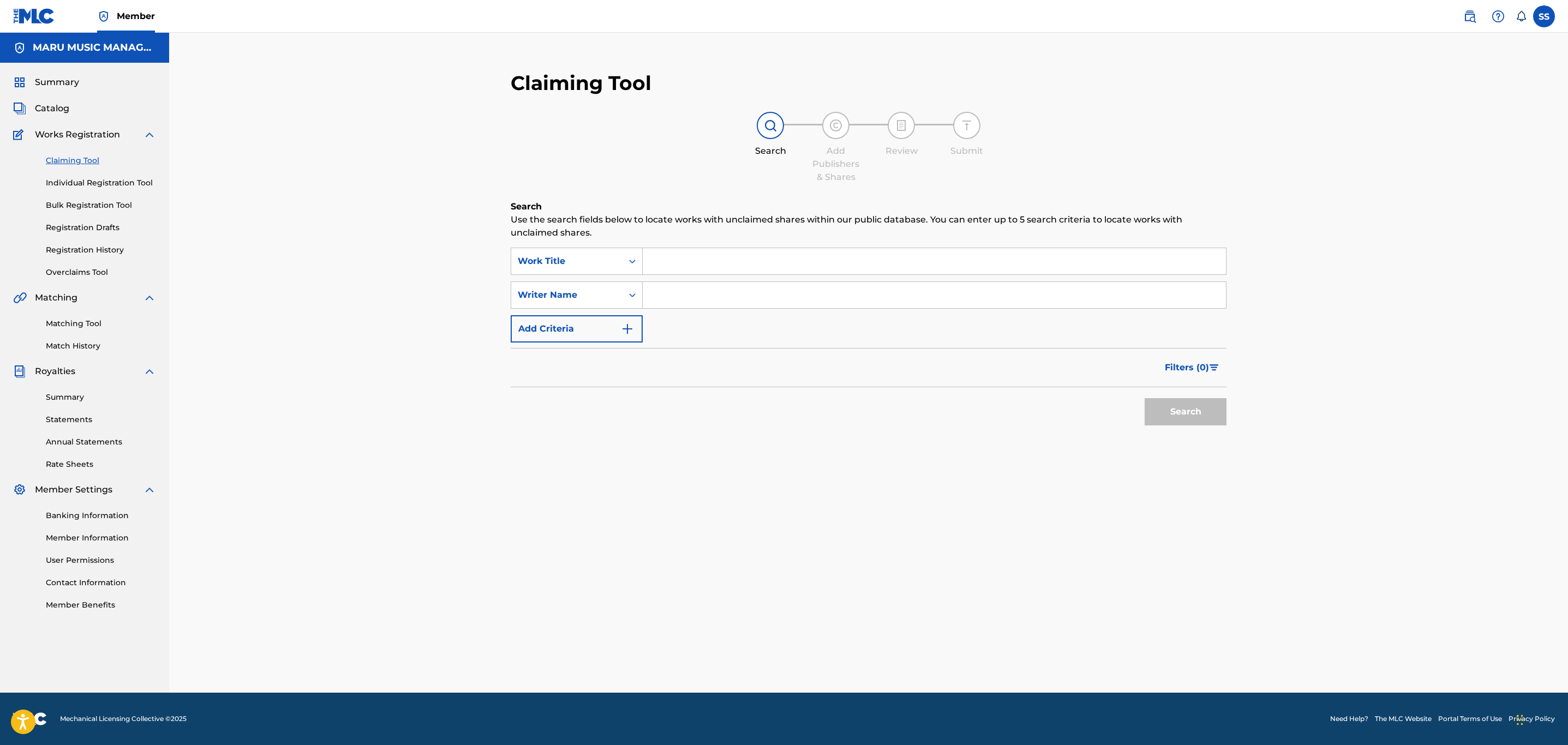
click at [688, 248] on input "Search Form" at bounding box center [934, 261] width 583 height 26
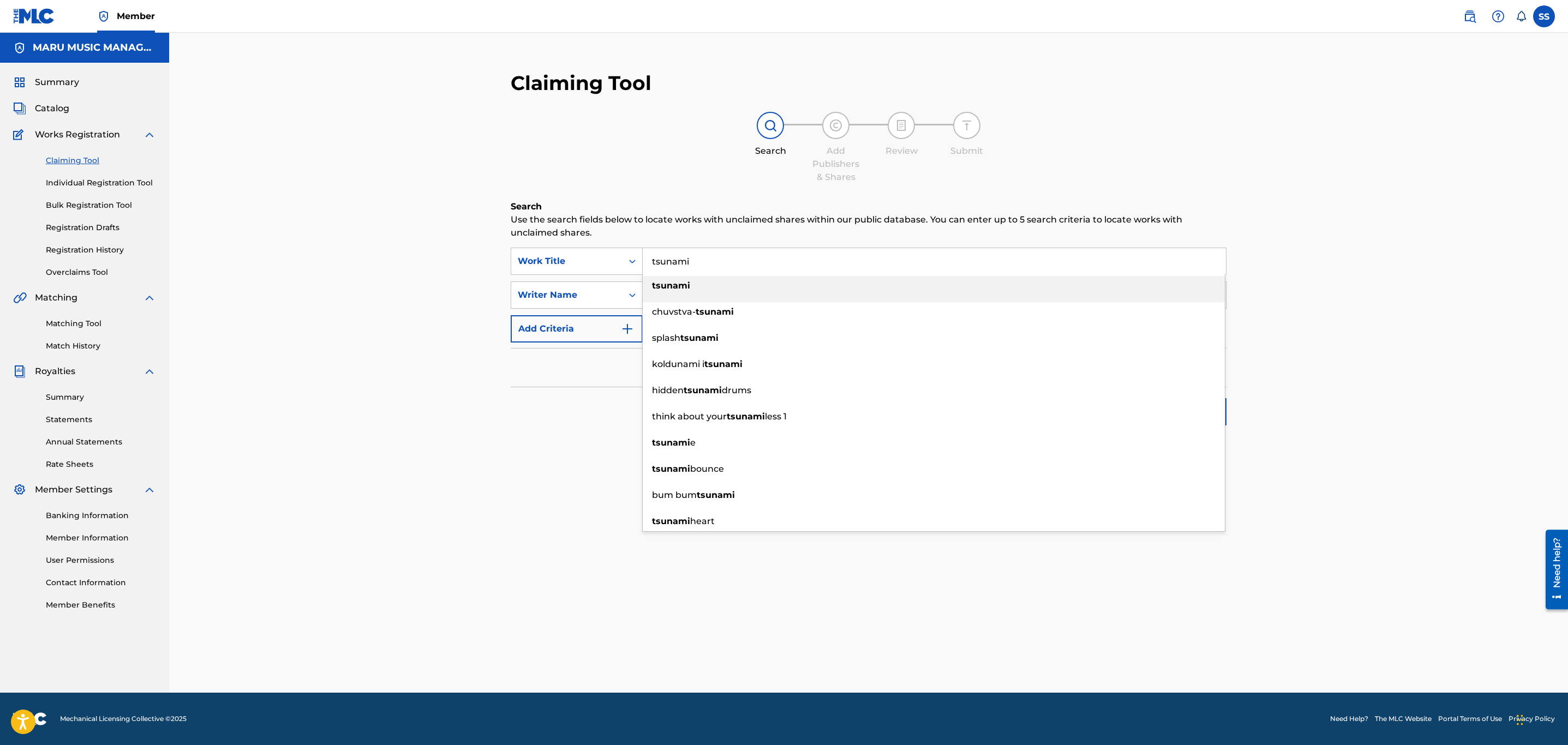
type input "tsunami"
click at [559, 360] on div "Filters ( 0 )" at bounding box center [869, 368] width 716 height 39
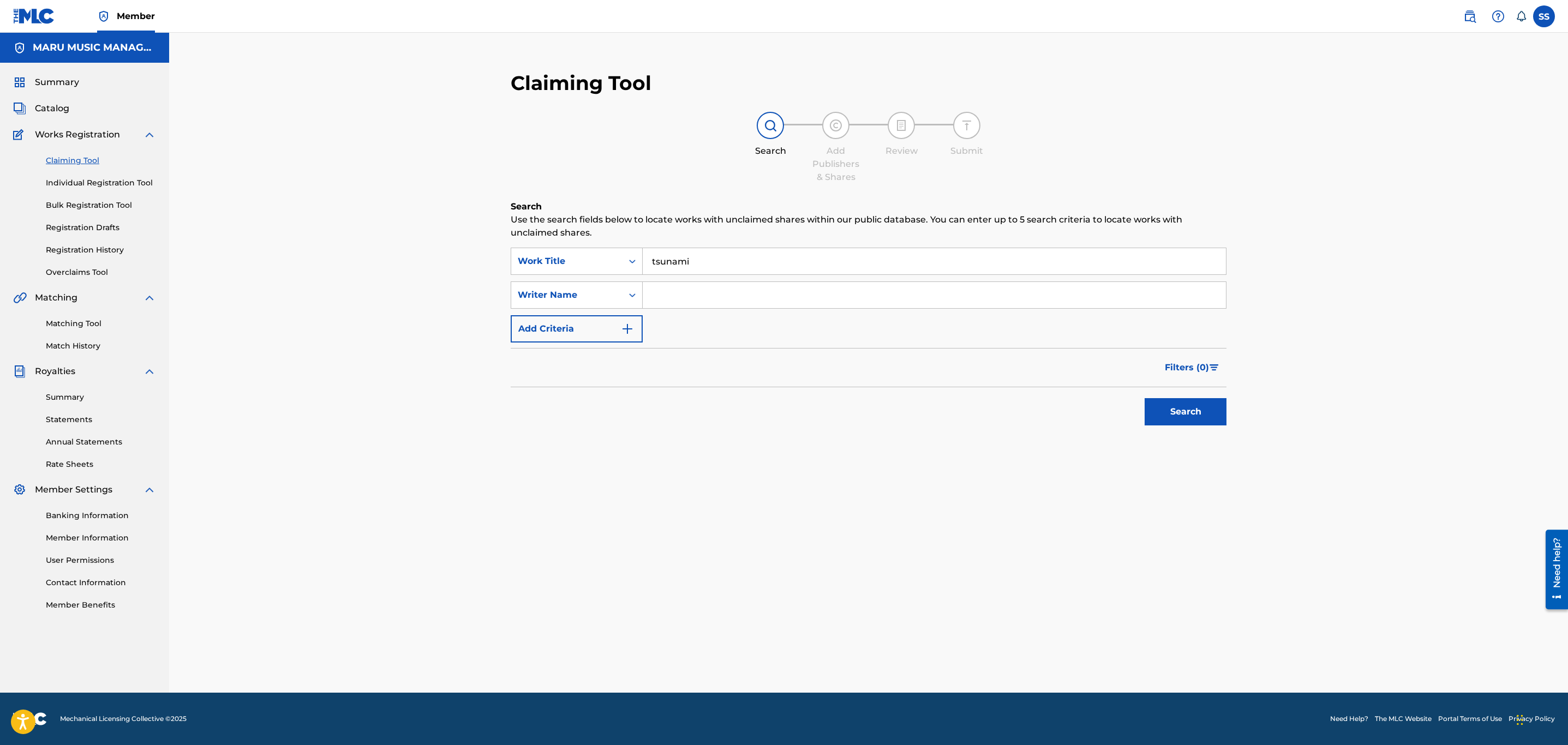
click at [681, 304] on input "Search Form" at bounding box center [934, 295] width 583 height 26
type input "sammie"
click at [1145, 398] on button "Search" at bounding box center [1186, 411] width 82 height 28
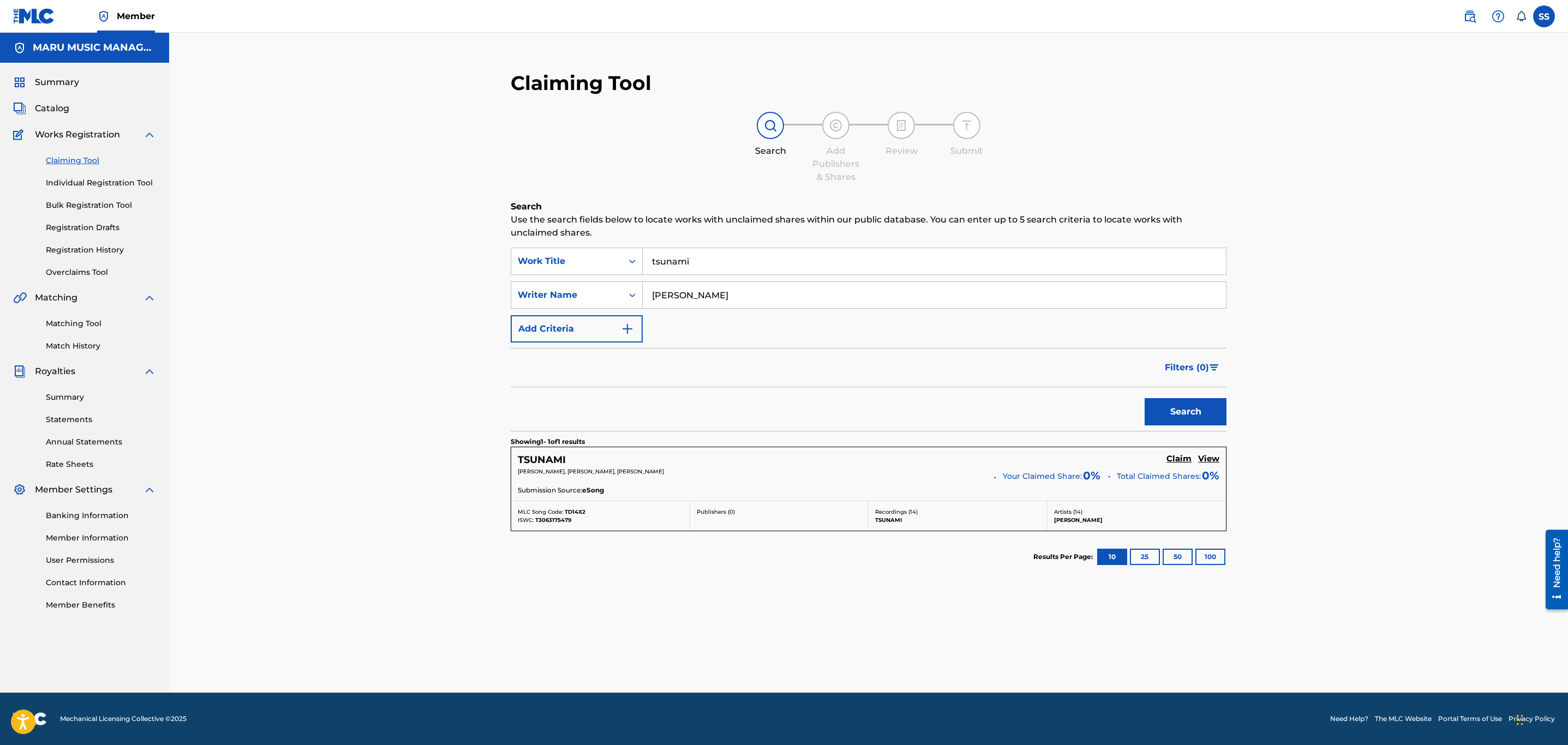
click at [1205, 462] on h5 "View" at bounding box center [1208, 459] width 21 height 11
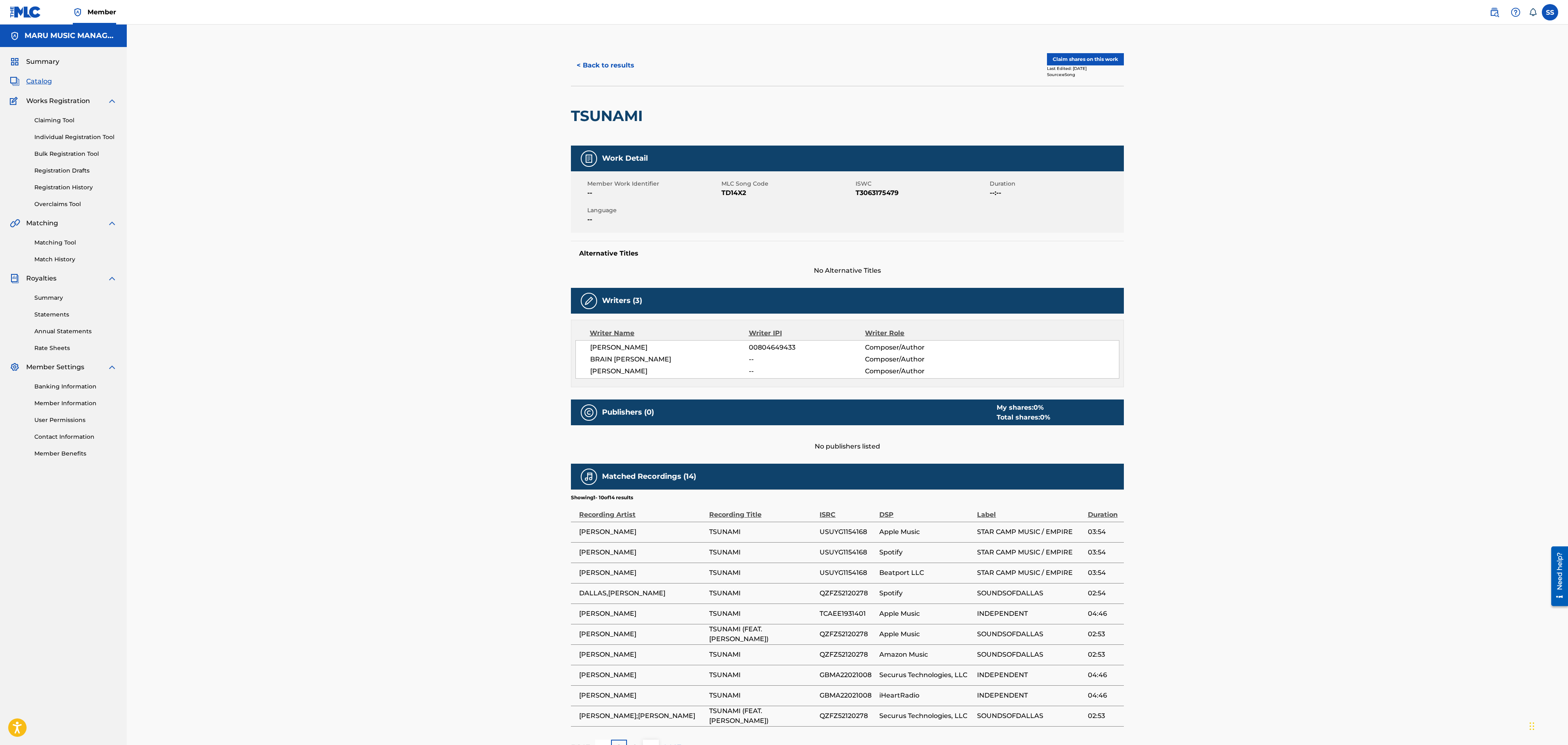
click at [605, 43] on div "< Back to results Claim shares on this work Last Edited: May 23, 2025 Source: e…" at bounding box center [847, 407] width 1441 height 764
click at [617, 69] on button "< Back to results" at bounding box center [606, 66] width 69 height 21
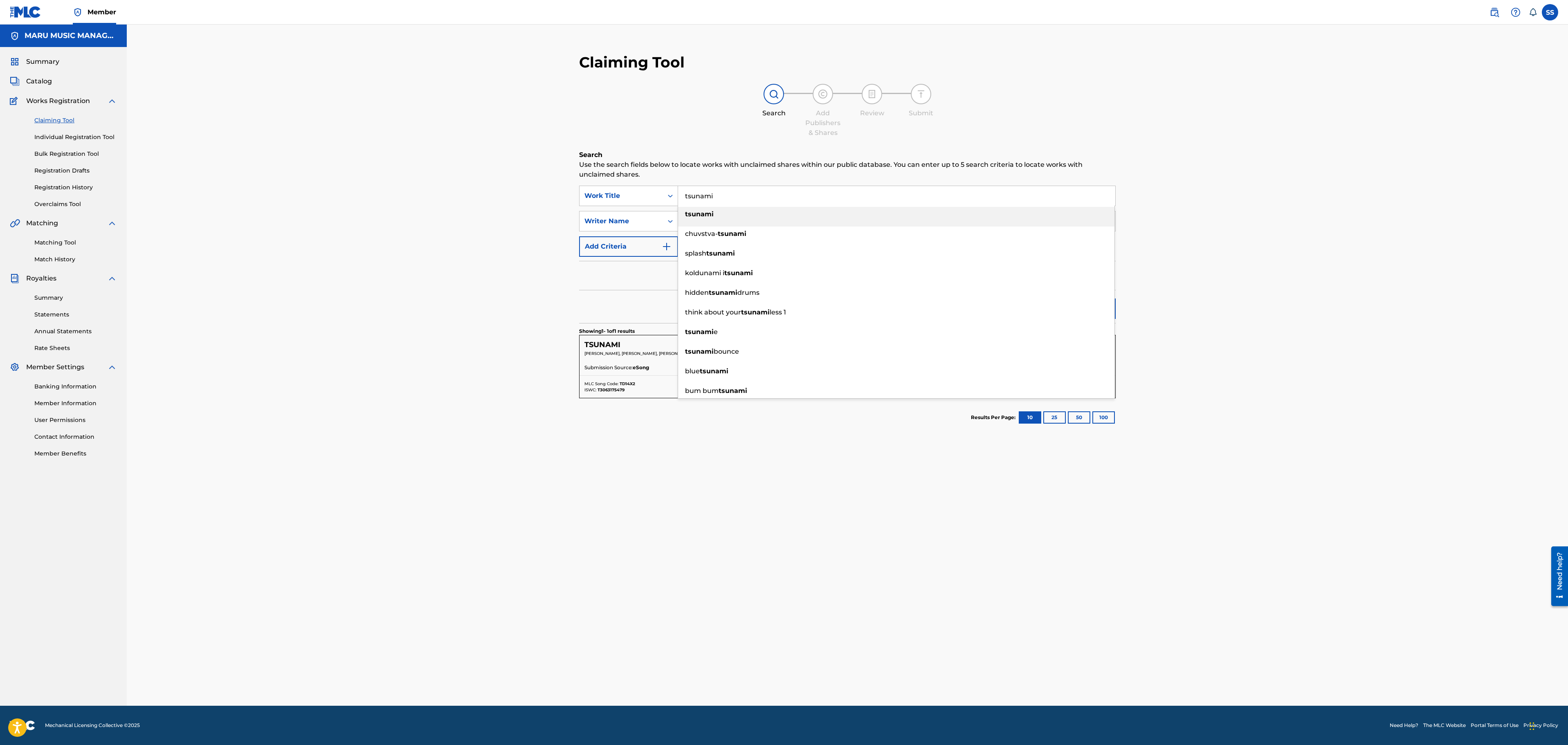
drag, startPoint x: 733, startPoint y: 194, endPoint x: 555, endPoint y: 186, distance: 178.2
click at [555, 186] on div "Claiming Tool Search Add Publishers & Shares Review Submit Search Use the searc…" at bounding box center [847, 365] width 1441 height 681
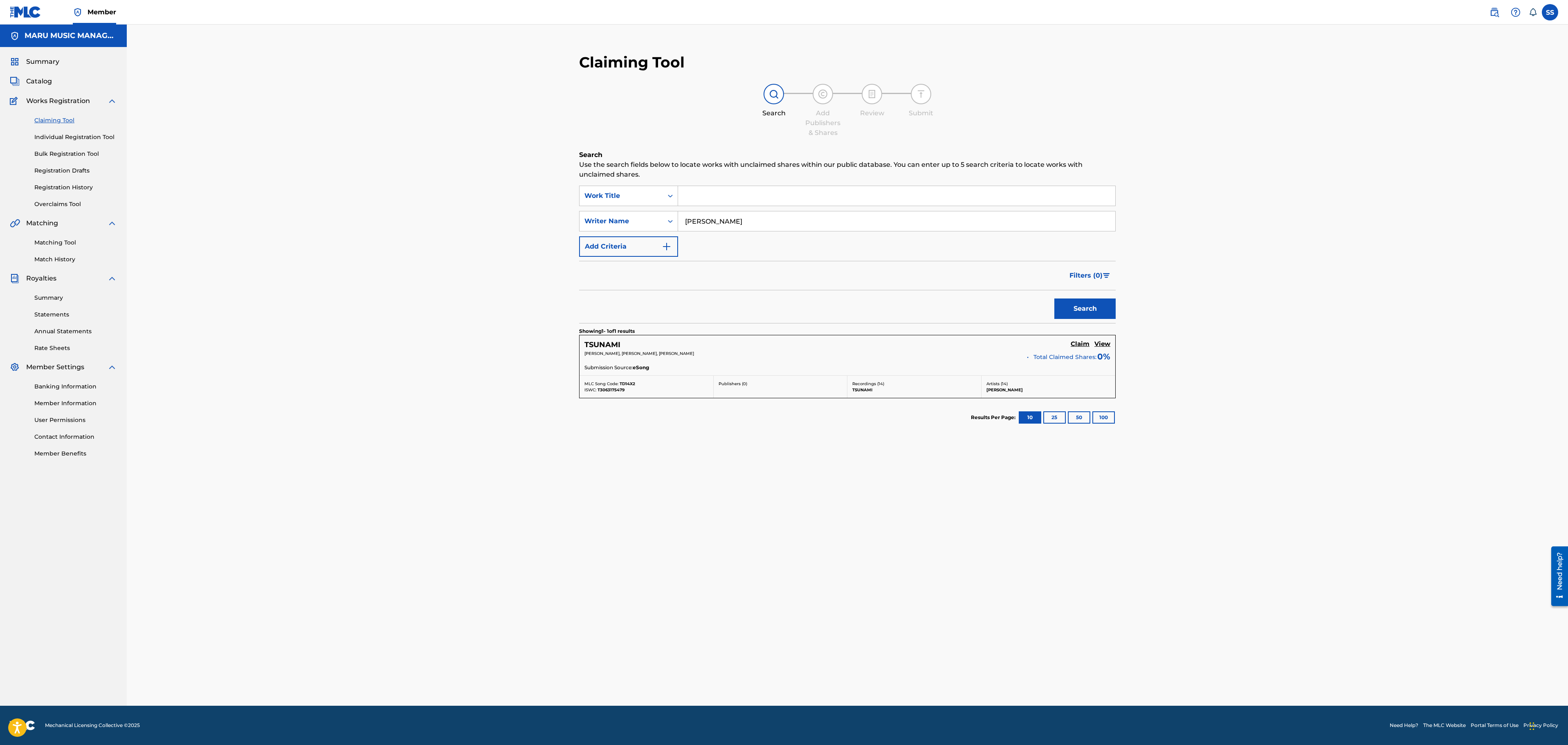
click at [730, 226] on input "sammie" at bounding box center [897, 221] width 437 height 19
type input "sammie lee bush"
click at [1054, 298] on button "Search" at bounding box center [1085, 309] width 61 height 21
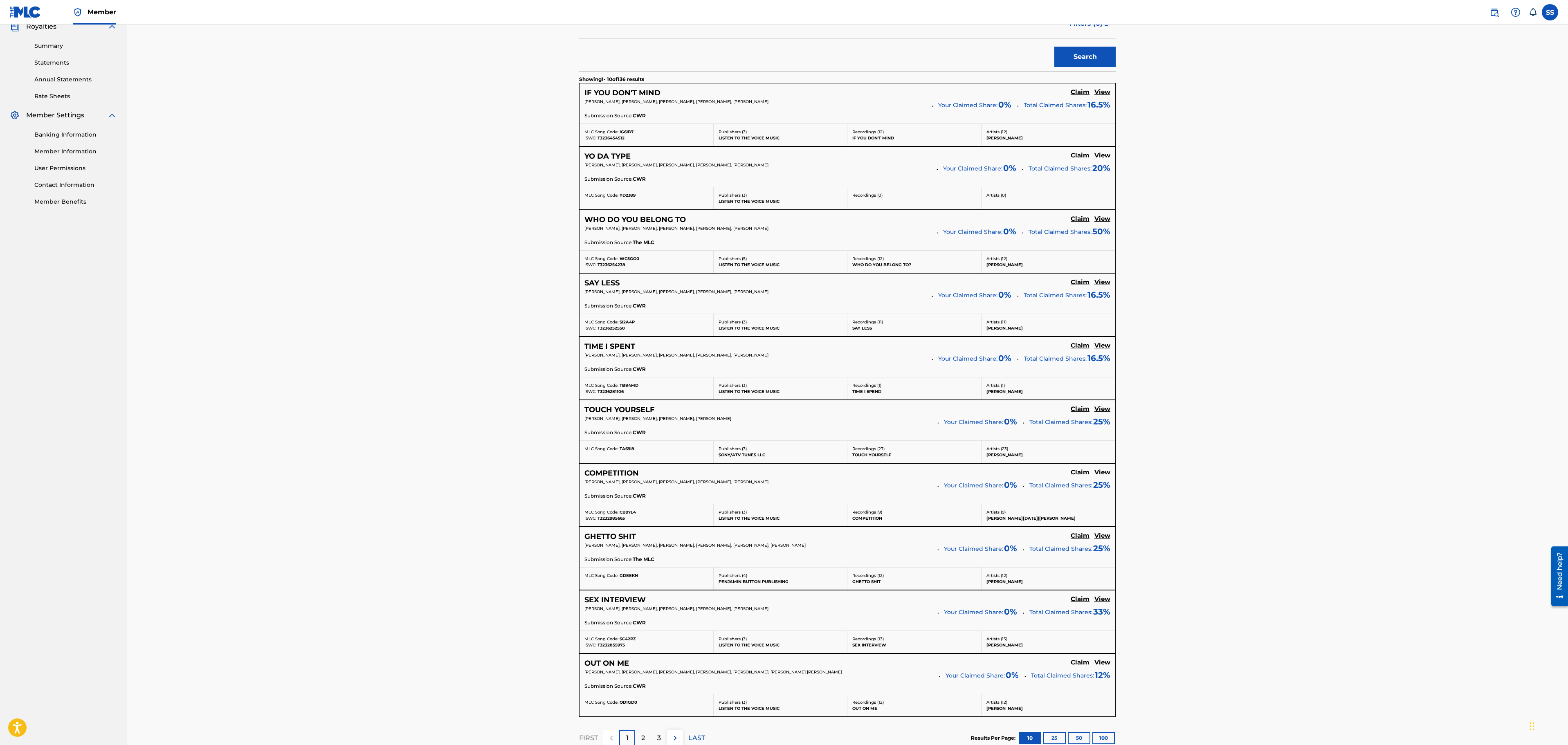
scroll to position [327, 0]
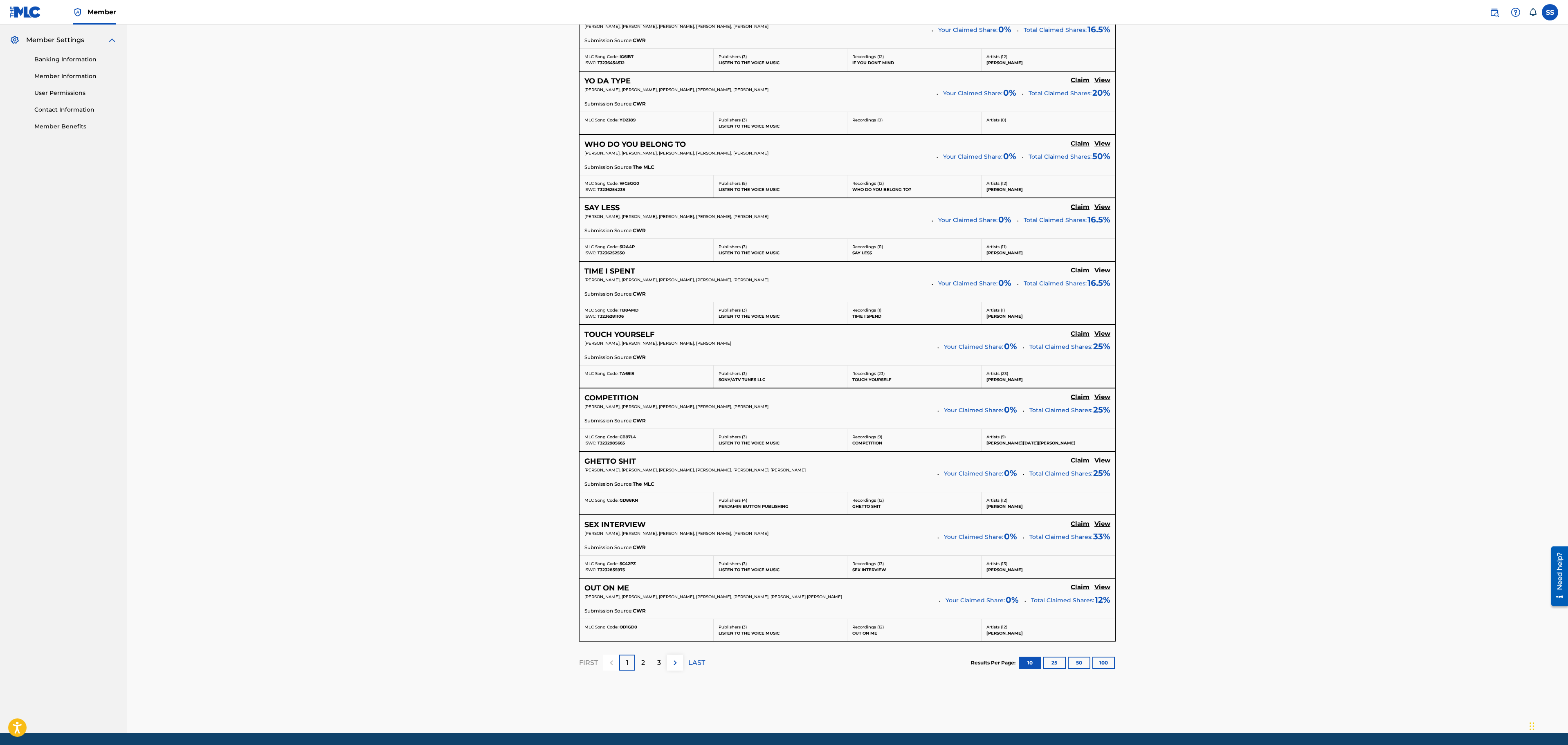
click at [1102, 401] on h5 "View" at bounding box center [1102, 397] width 16 height 8
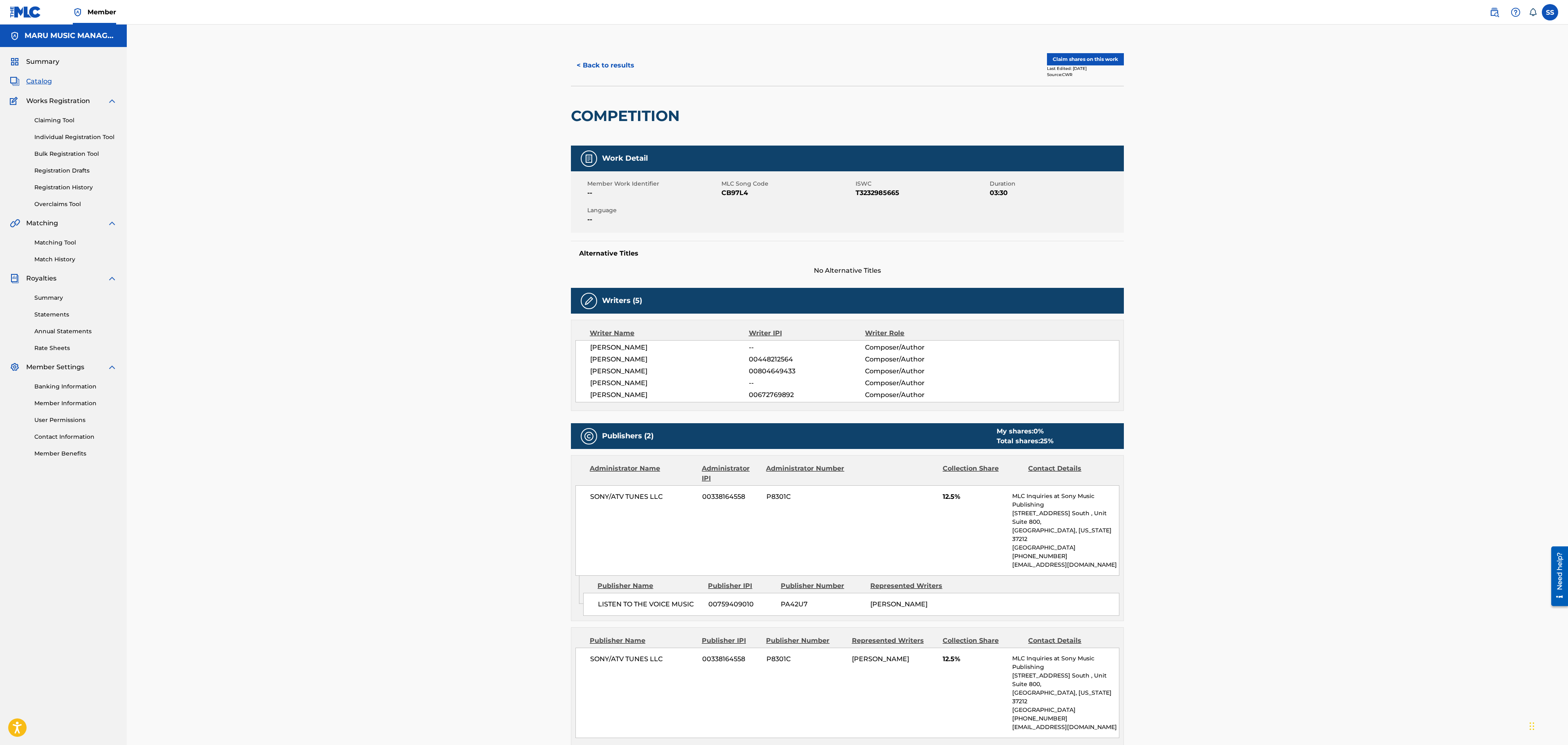
click at [592, 45] on div "< Back to results Claim shares on this work Last Edited: January 29, 2024 Sourc…" at bounding box center [847, 65] width 553 height 41
click at [594, 62] on button "< Back to results" at bounding box center [606, 66] width 69 height 21
